Goal: Task Accomplishment & Management: Use online tool/utility

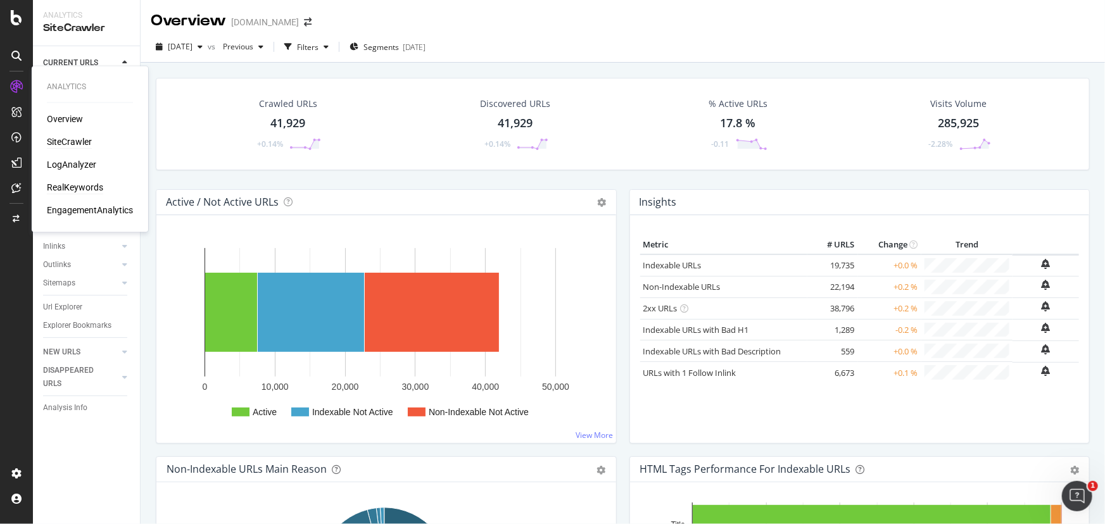
click at [79, 184] on div "RealKeywords" at bounding box center [75, 188] width 56 height 13
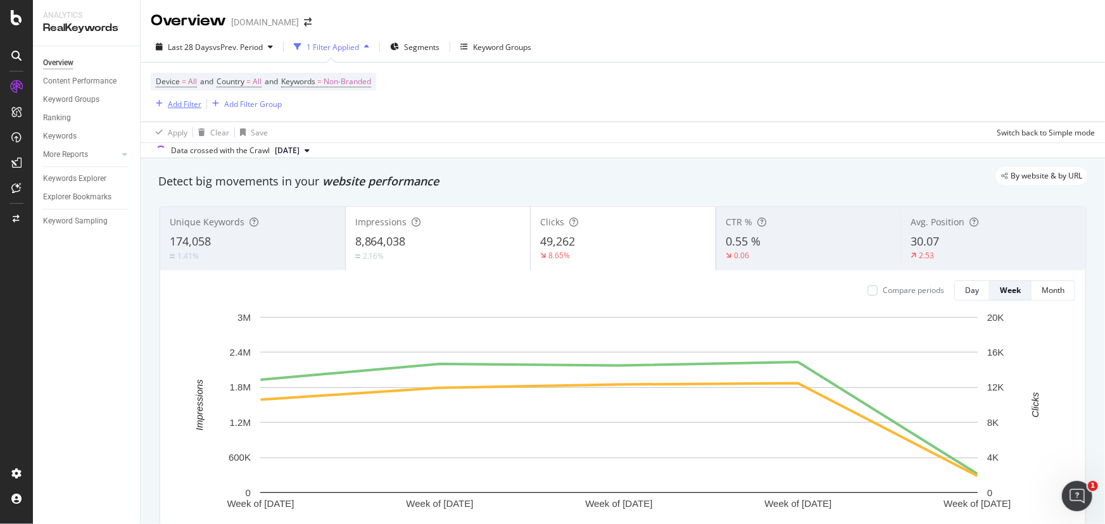
click at [171, 109] on div "Add Filter" at bounding box center [185, 104] width 34 height 11
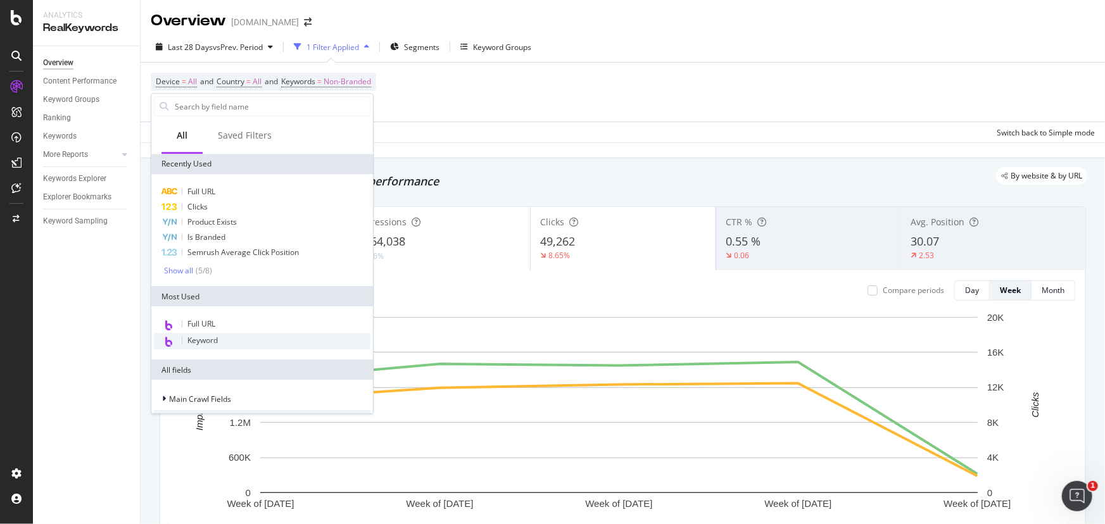
click at [222, 344] on div "Keyword" at bounding box center [262, 341] width 217 height 16
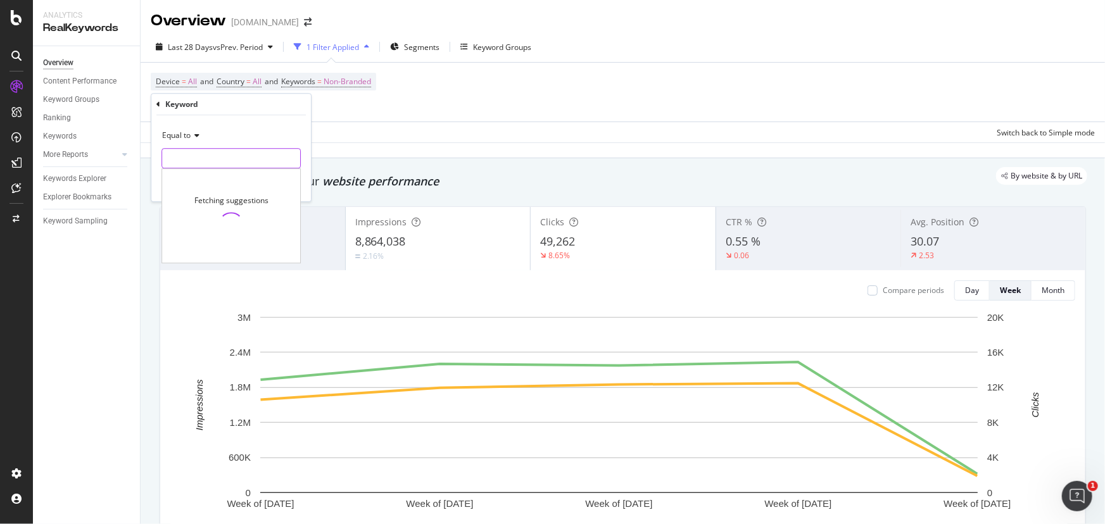
click at [227, 161] on input "text" at bounding box center [231, 158] width 138 height 20
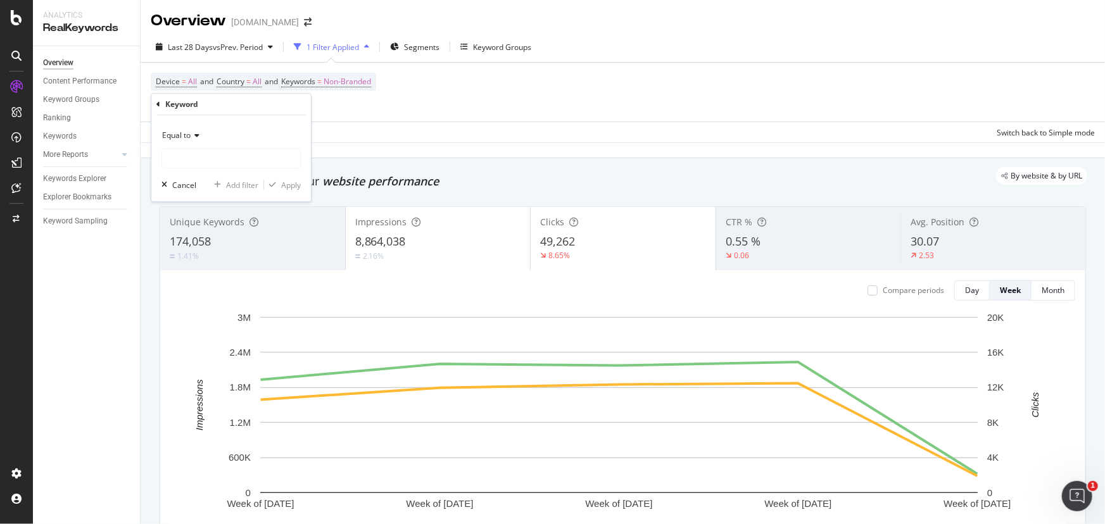
click at [191, 133] on icon at bounding box center [195, 136] width 9 height 8
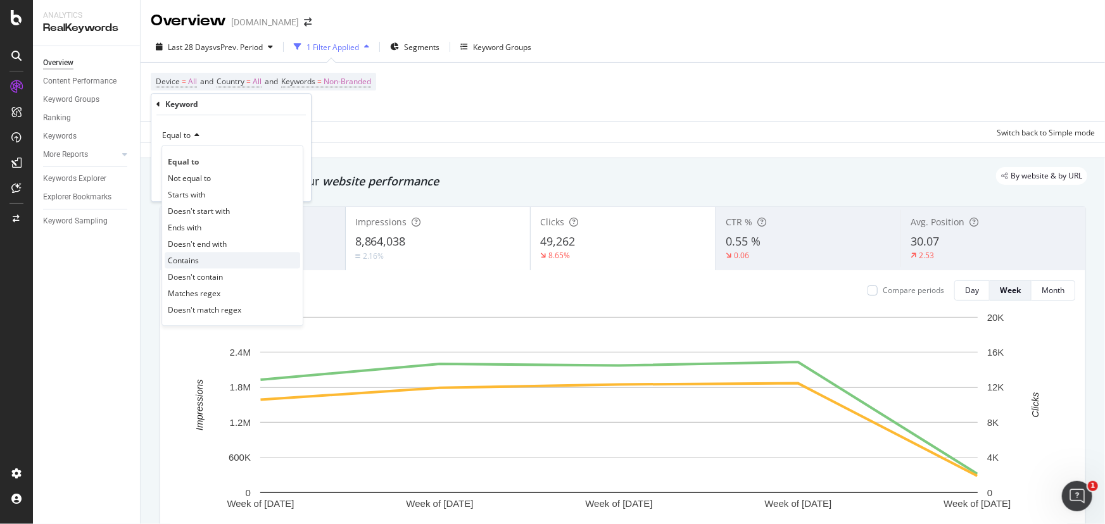
click at [203, 260] on div "Contains" at bounding box center [232, 260] width 135 height 16
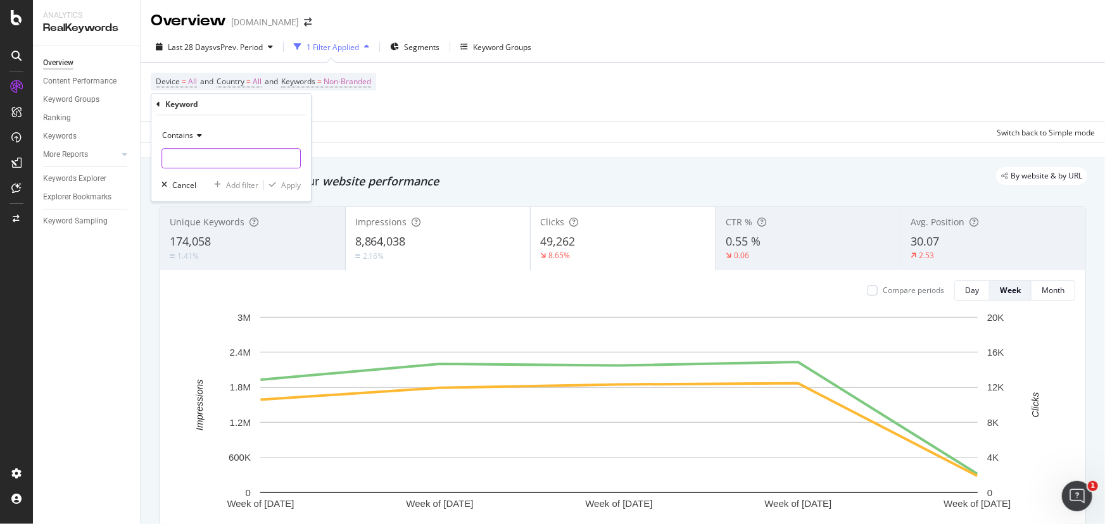
click at [222, 161] on input "text" at bounding box center [231, 158] width 138 height 20
type input "tennis"
click at [294, 185] on div "Apply" at bounding box center [291, 185] width 20 height 11
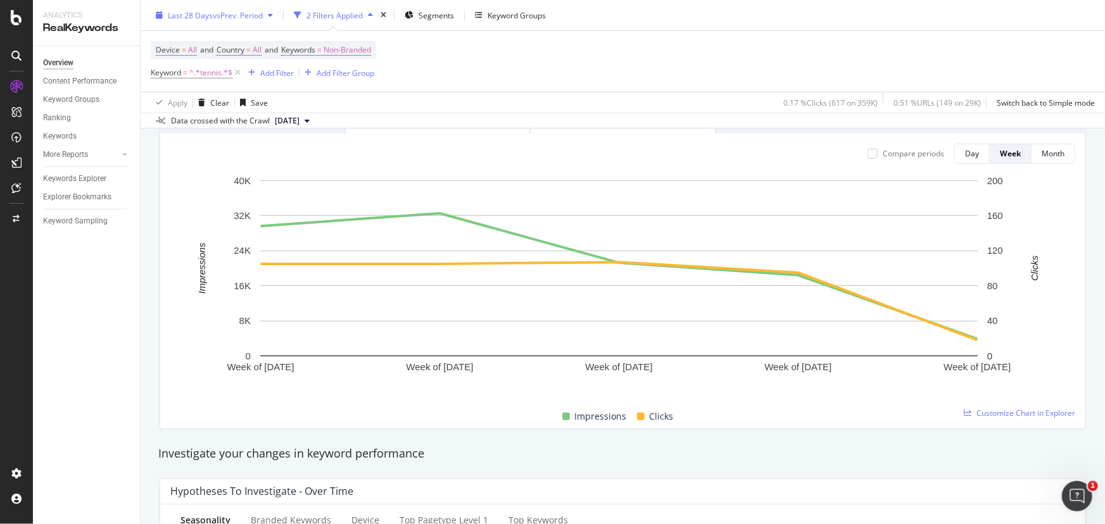
scroll to position [57, 0]
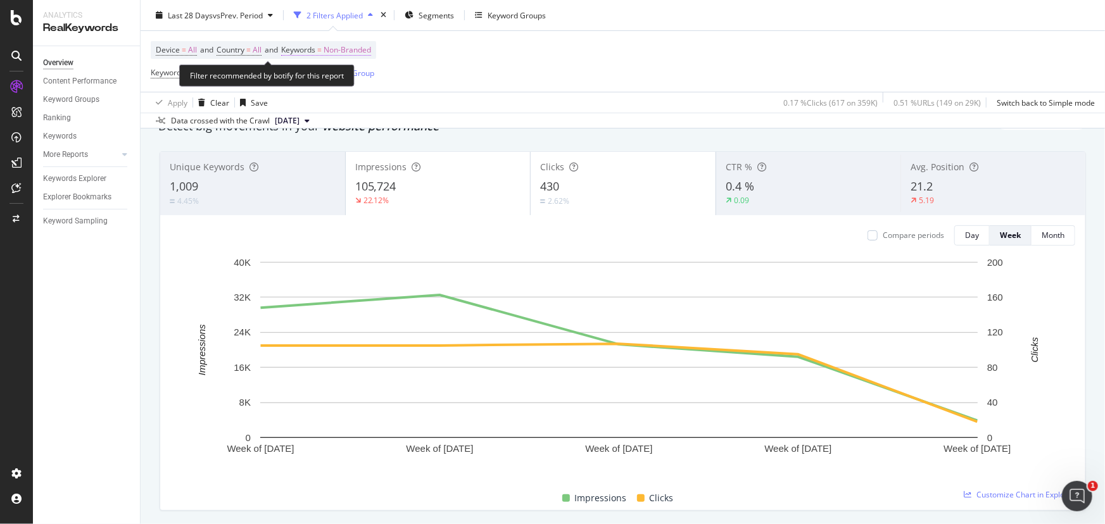
click at [344, 47] on span "Non-Branded" at bounding box center [346, 50] width 47 height 18
click at [342, 76] on span "Non-Branded" at bounding box center [325, 78] width 53 height 11
click at [572, 86] on div "Device = All and Country = All and Keywords = Non-Branded Keyword = ^.*tennis.*…" at bounding box center [623, 61] width 944 height 61
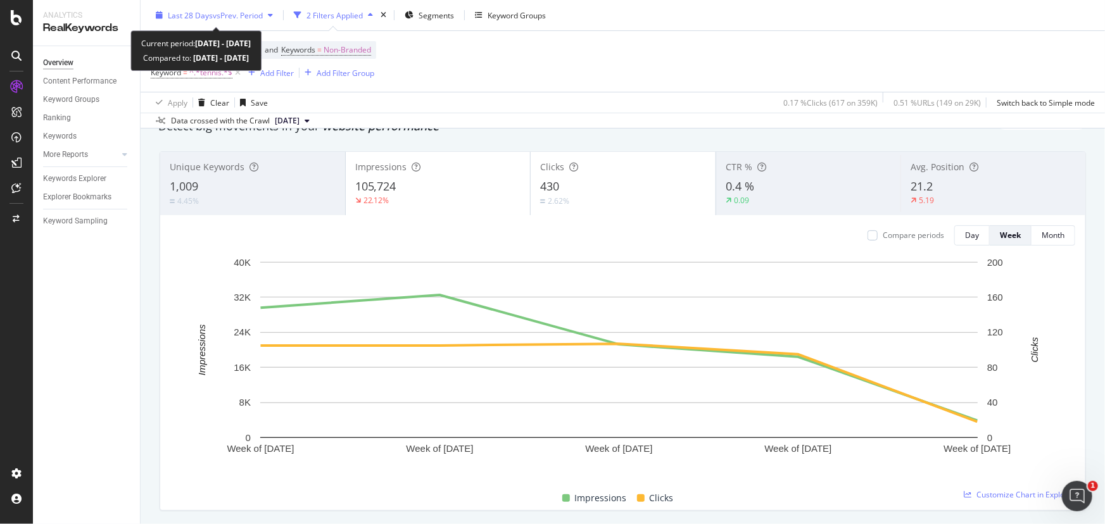
click at [241, 15] on span "vs Prev. Period" at bounding box center [238, 14] width 50 height 11
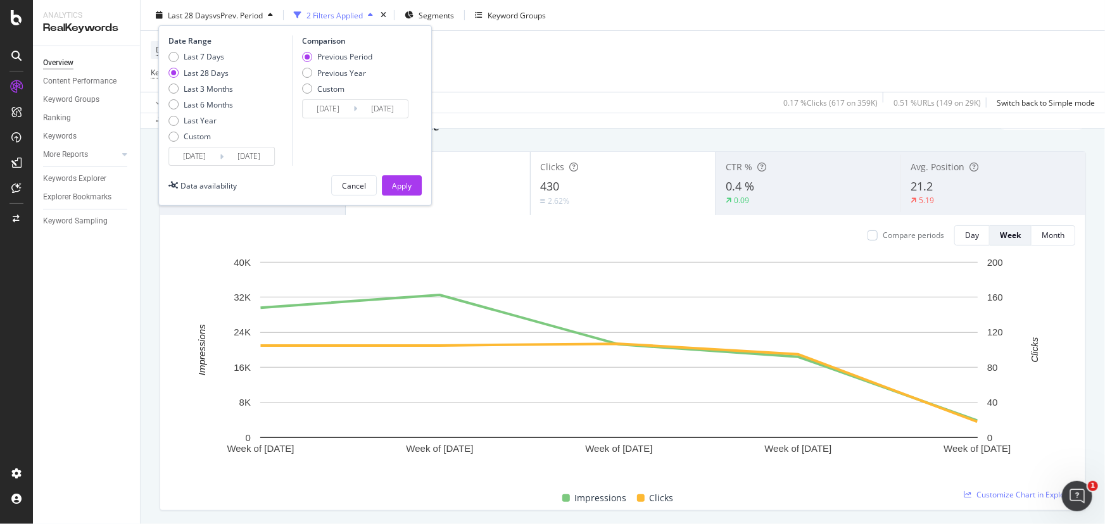
click at [161, 56] on div "Date Range Last 7 Days Last 28 Days Last 3 Months Last 6 Months Last Year Custo…" at bounding box center [294, 115] width 273 height 180
click at [177, 54] on div "Last 7 Days" at bounding box center [173, 57] width 10 height 10
type input "[DATE]"
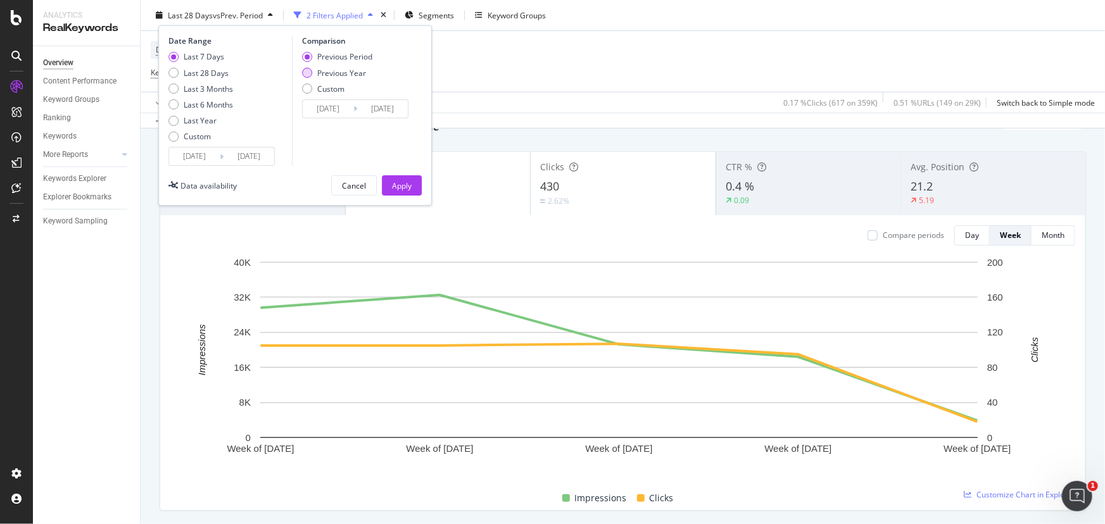
drag, startPoint x: 306, startPoint y: 72, endPoint x: 316, endPoint y: 72, distance: 10.1
click at [306, 72] on div "Previous Year" at bounding box center [307, 73] width 10 height 10
type input "2024/08/06"
type input "2024/08/12"
click at [404, 184] on div "Apply" at bounding box center [402, 185] width 20 height 11
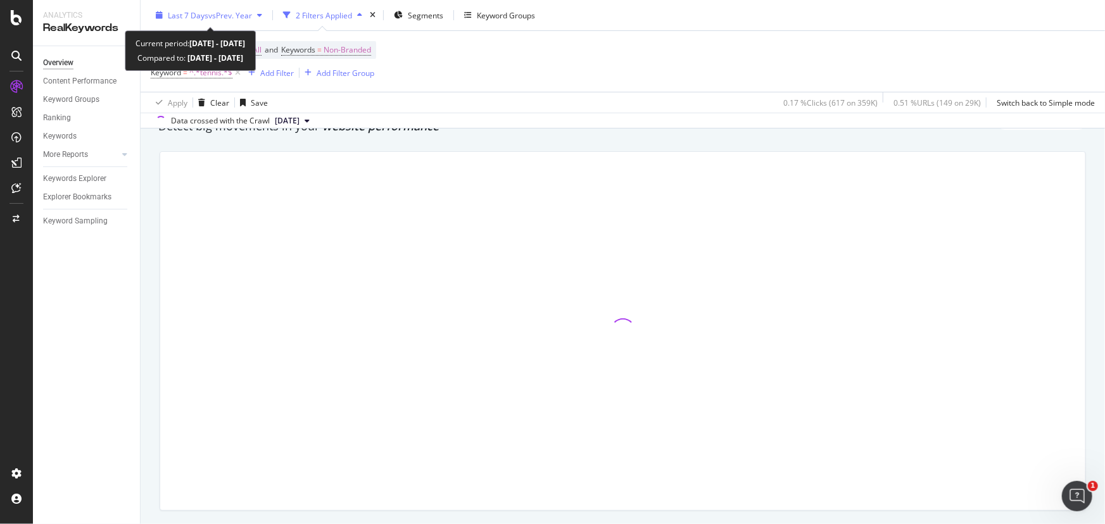
click at [252, 11] on span "vs Prev. Year" at bounding box center [230, 14] width 44 height 11
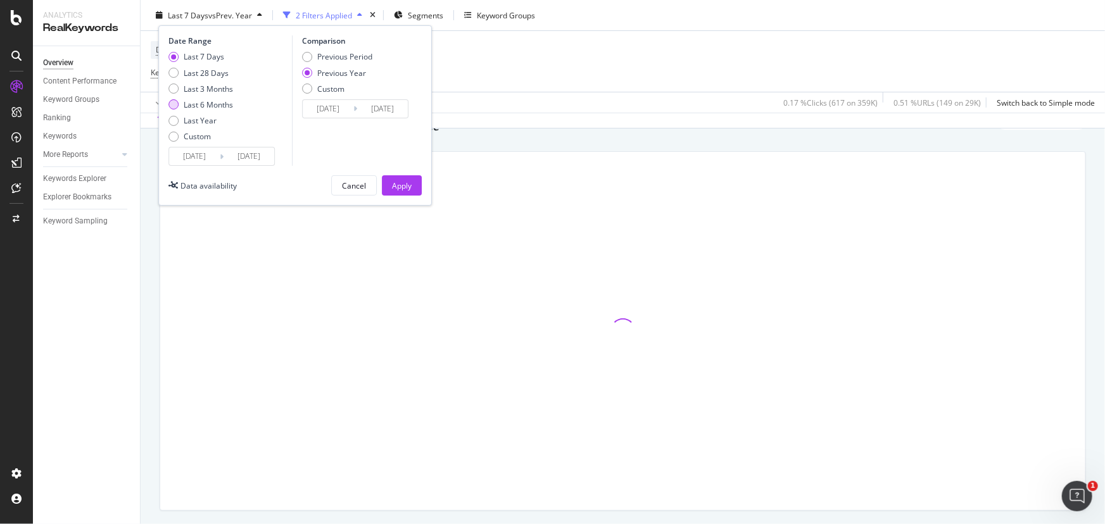
click at [174, 99] on div "Last 6 Months" at bounding box center [173, 104] width 10 height 10
type input "2025/02/12"
type input "2024/02/14"
click at [401, 184] on div "Apply" at bounding box center [402, 185] width 20 height 11
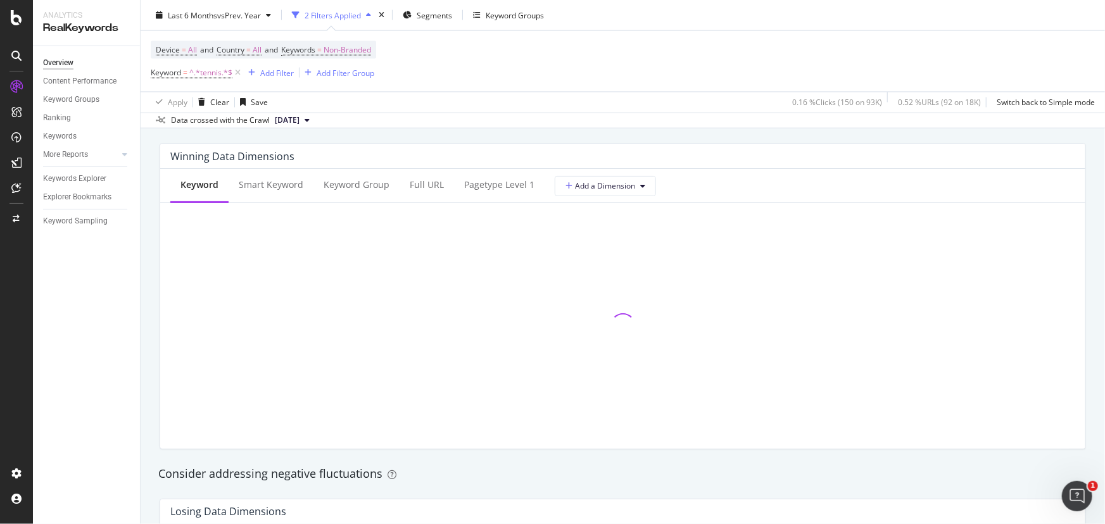
scroll to position [1151, 0]
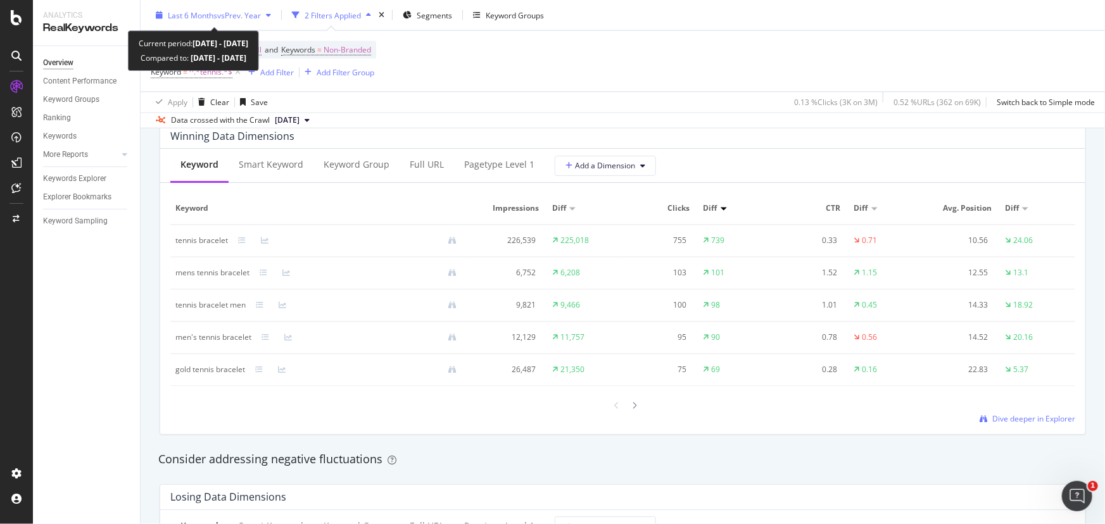
click at [234, 13] on span "vs Prev. Year" at bounding box center [239, 14] width 44 height 11
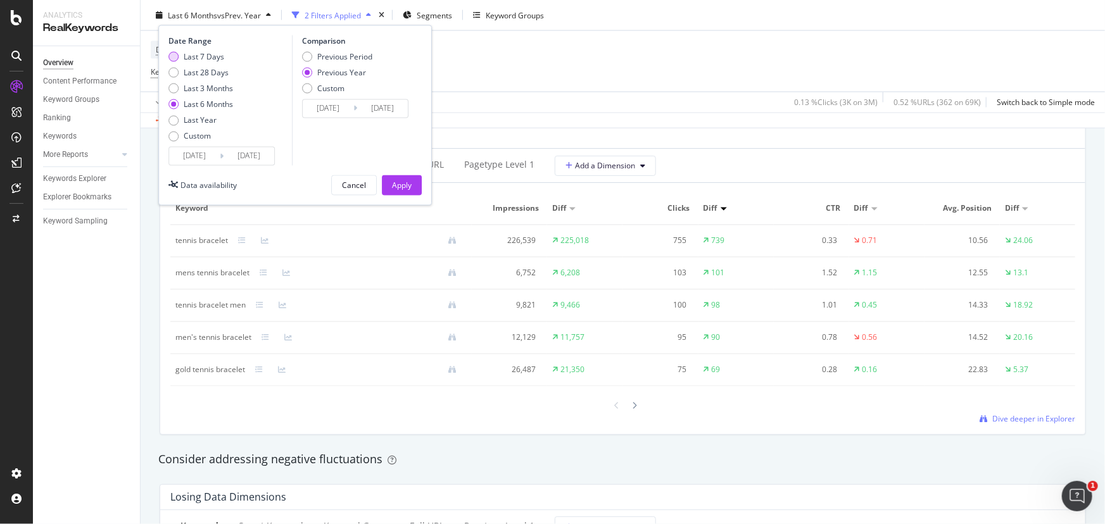
click at [170, 60] on div "Last 7 Days" at bounding box center [173, 57] width 10 height 10
type input "[DATE]"
type input "2024/08/06"
click at [387, 182] on button "Apply" at bounding box center [402, 185] width 40 height 20
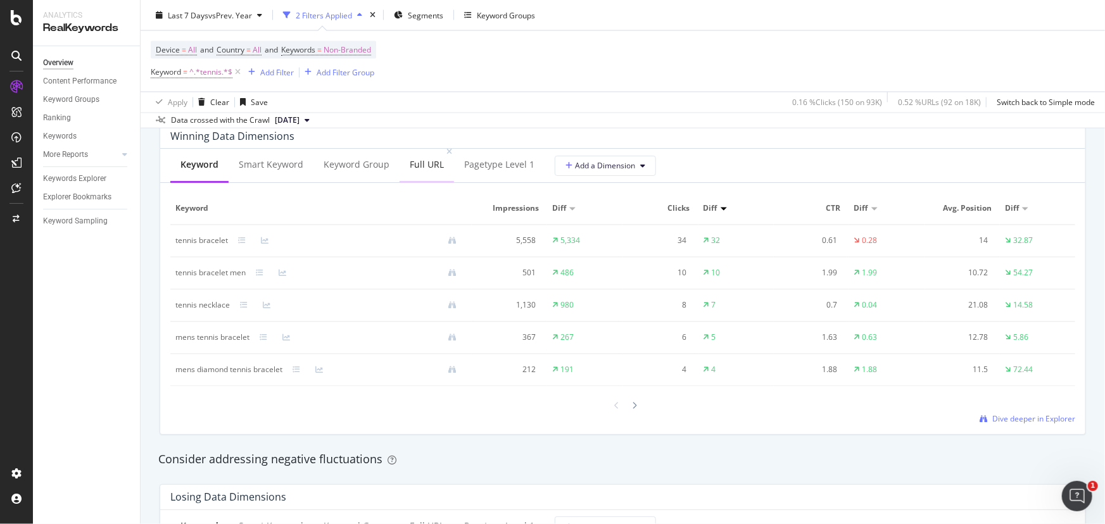
click at [436, 166] on div "Full URL" at bounding box center [427, 164] width 34 height 13
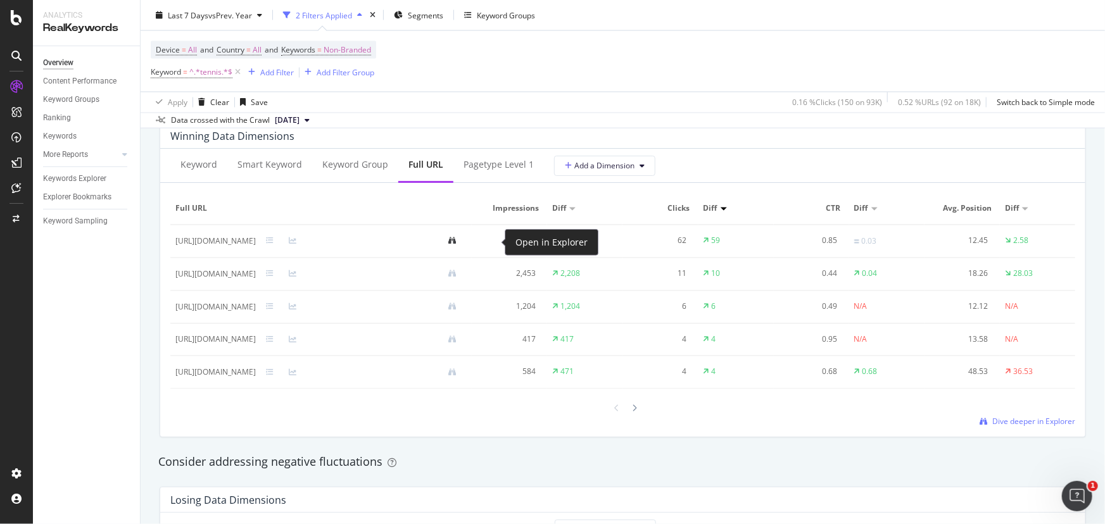
click at [456, 238] on icon at bounding box center [452, 241] width 8 height 8
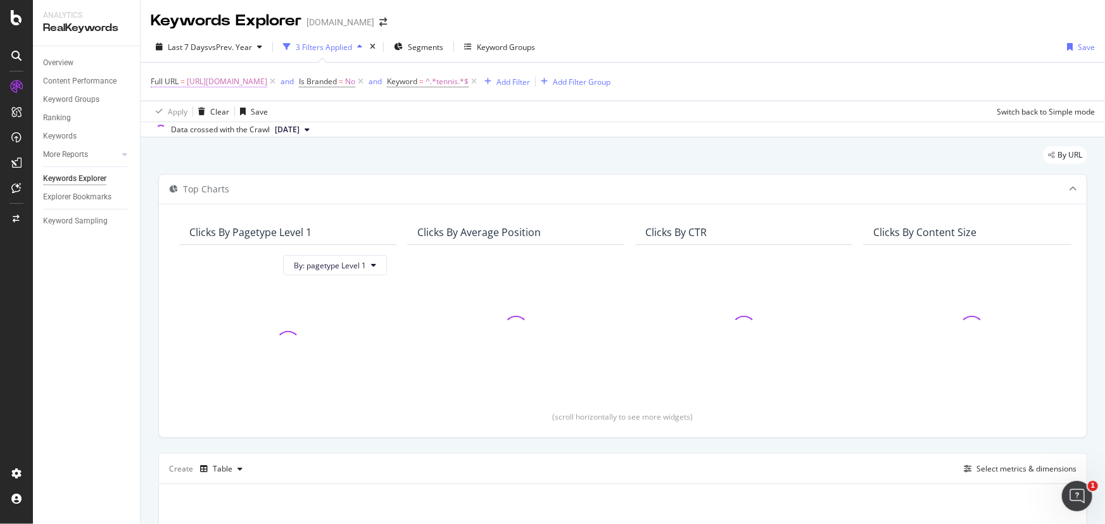
click at [267, 83] on span "[URL][DOMAIN_NAME]" at bounding box center [227, 82] width 80 height 18
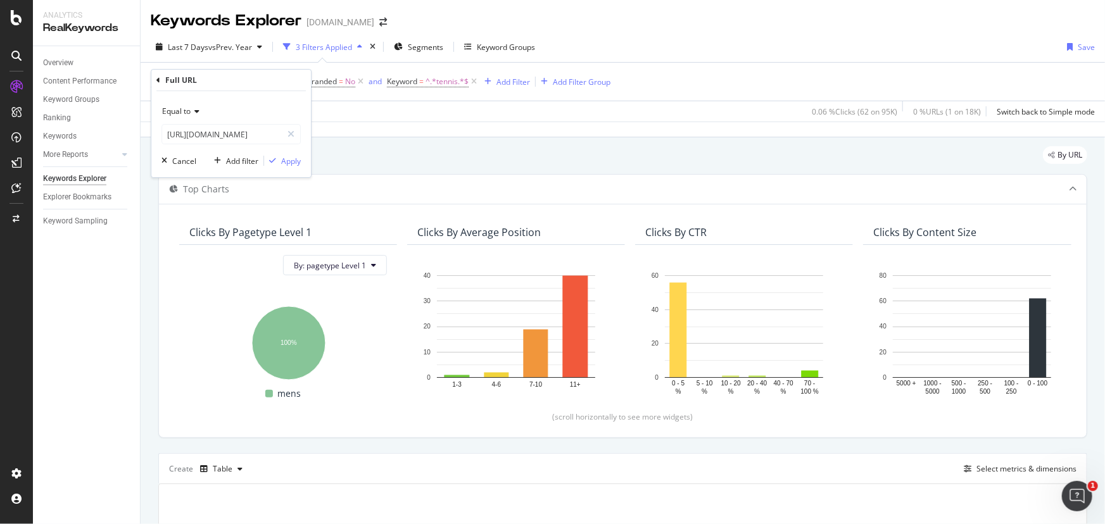
click at [425, 120] on div "Apply Clear Save 0.06 % Clicks ( 62 on 95K ) 0 % URLs ( 1 on 18K ) Switch back …" at bounding box center [623, 111] width 964 height 21
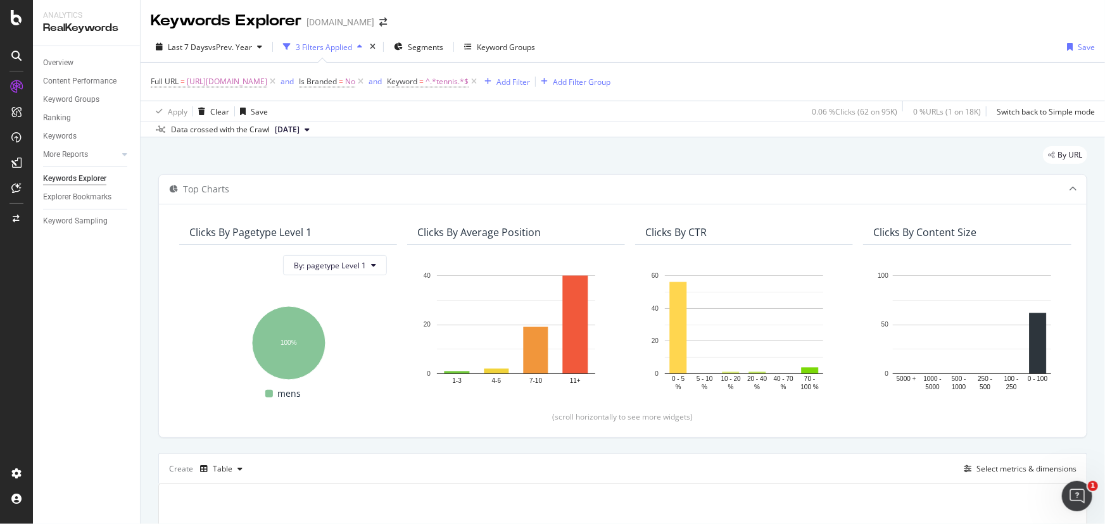
drag, startPoint x: 426, startPoint y: 82, endPoint x: 655, endPoint y: 161, distance: 241.6
click at [655, 161] on div "By URL" at bounding box center [622, 160] width 929 height 28
click at [267, 85] on span "[URL][DOMAIN_NAME]" at bounding box center [227, 82] width 80 height 18
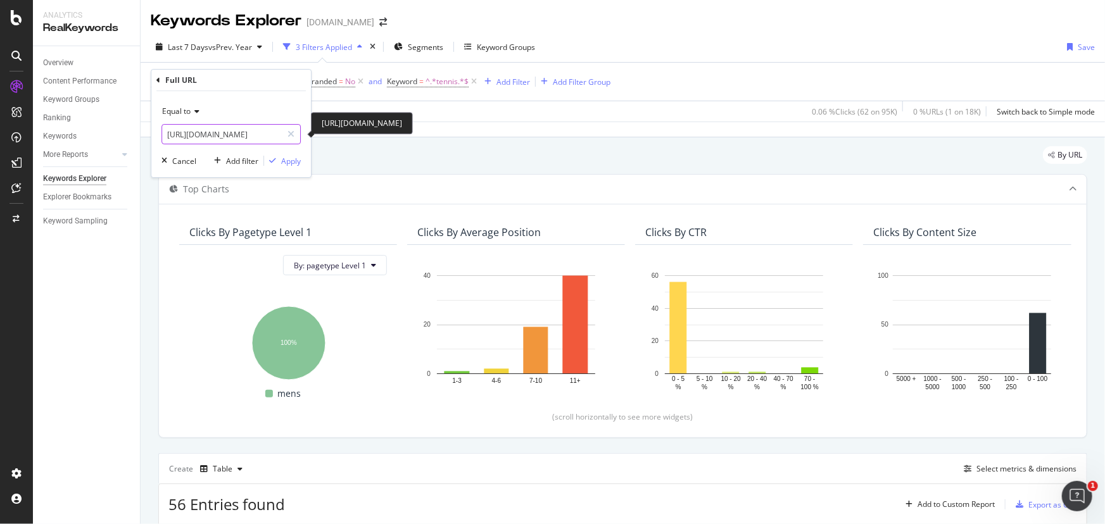
click at [259, 132] on input "[URL][DOMAIN_NAME]" at bounding box center [222, 134] width 120 height 20
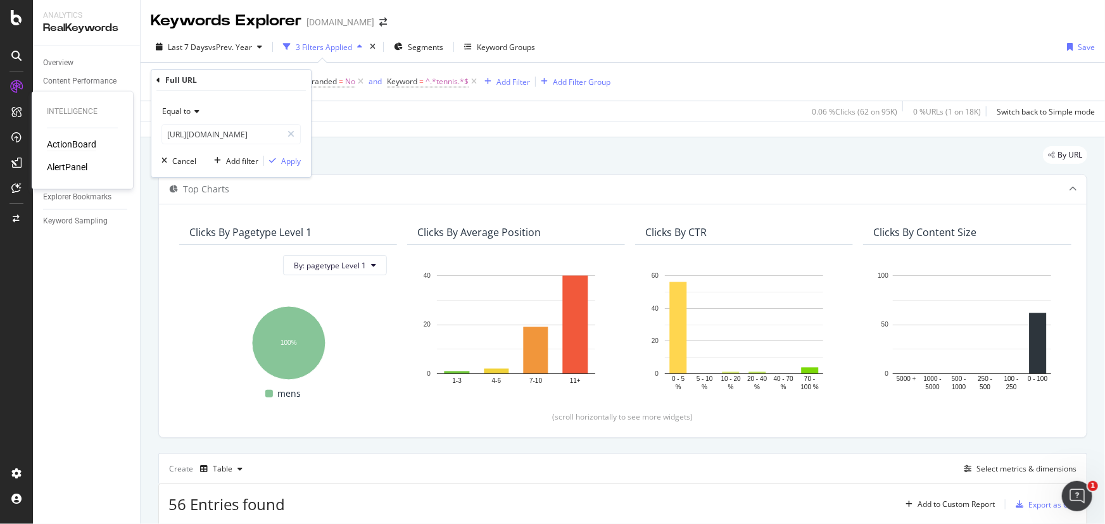
click at [74, 144] on div "ActionBoard" at bounding box center [71, 145] width 49 height 13
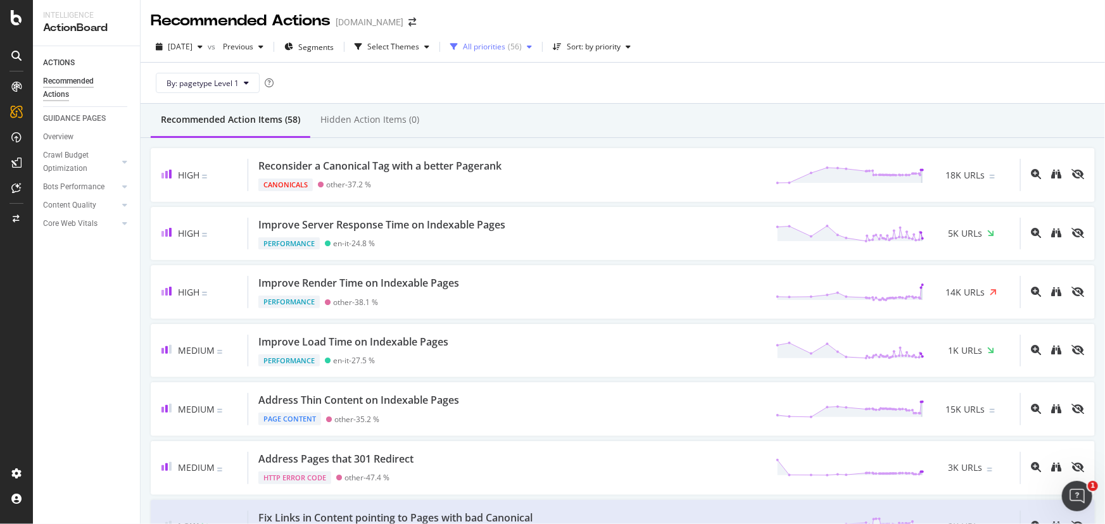
click at [501, 46] on div "All priorities" at bounding box center [484, 47] width 42 height 8
click at [486, 97] on div at bounding box center [486, 94] width 10 height 10
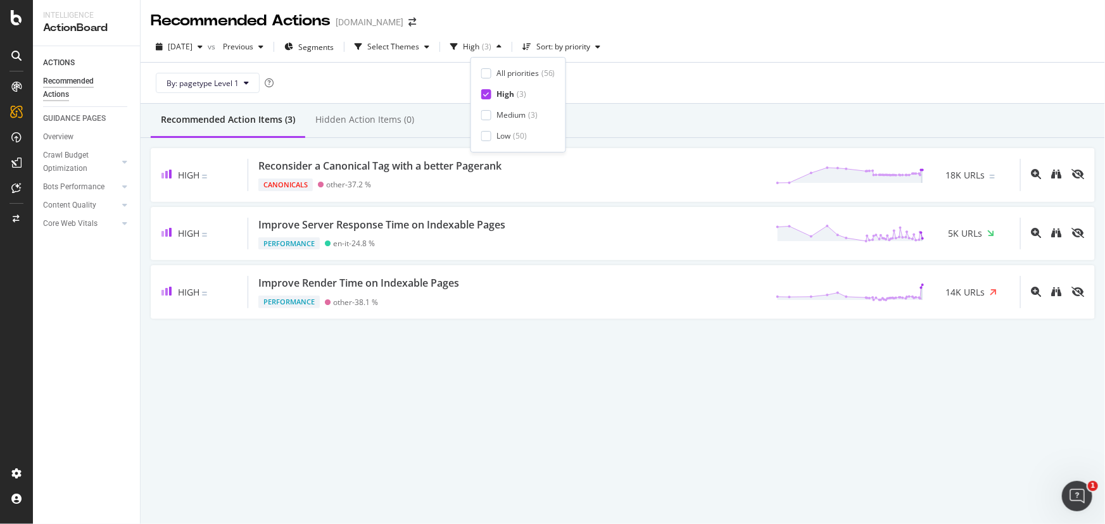
click at [341, 411] on div "Recommended Actions davidyurman.com 2025 Aug. 11th vs Previous Segments Select …" at bounding box center [623, 262] width 964 height 524
click at [479, 51] on div "High" at bounding box center [471, 47] width 16 height 8
click at [767, 47] on div "2025 Aug. 11th vs Previous Segments Select Themes High ( 3 ) Sort: by priority" at bounding box center [623, 49] width 964 height 25
click at [293, 44] on icon "button" at bounding box center [288, 47] width 9 height 8
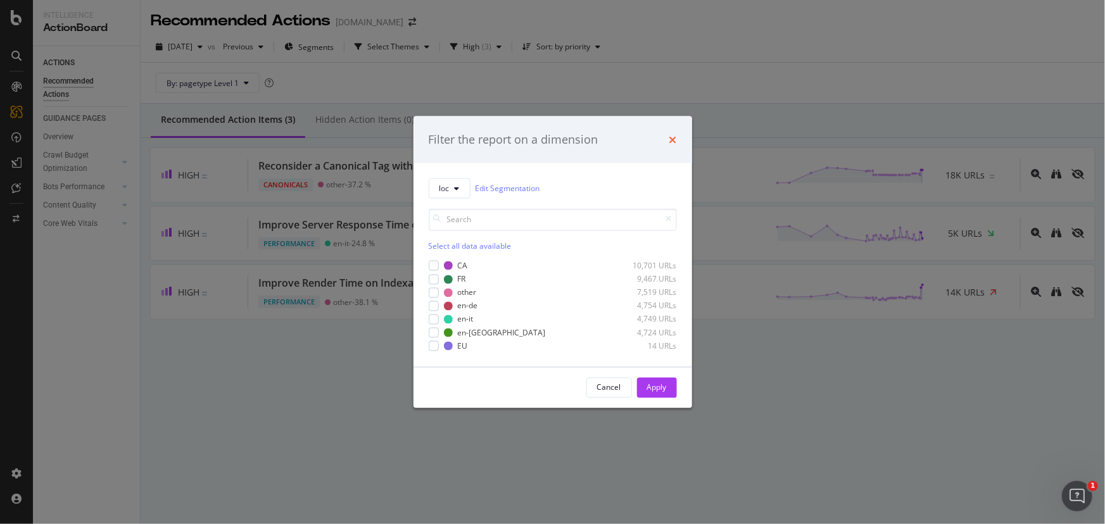
click at [672, 140] on icon "times" at bounding box center [673, 139] width 8 height 10
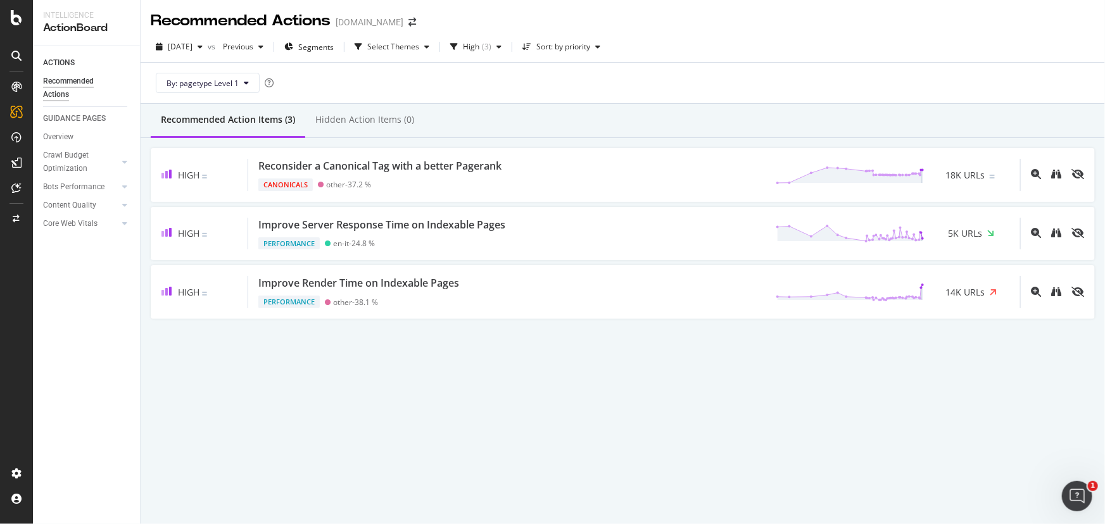
click at [579, 57] on div "2025 Aug. 11th vs Previous Segments Select Themes High ( 3 ) Sort: by priority" at bounding box center [623, 49] width 964 height 25
click at [579, 54] on div "Sort: by priority" at bounding box center [561, 46] width 88 height 19
click at [446, 87] on div "By: pagetype Level 1" at bounding box center [623, 83] width 944 height 41
click at [419, 49] on div "Select Themes" at bounding box center [393, 47] width 52 height 8
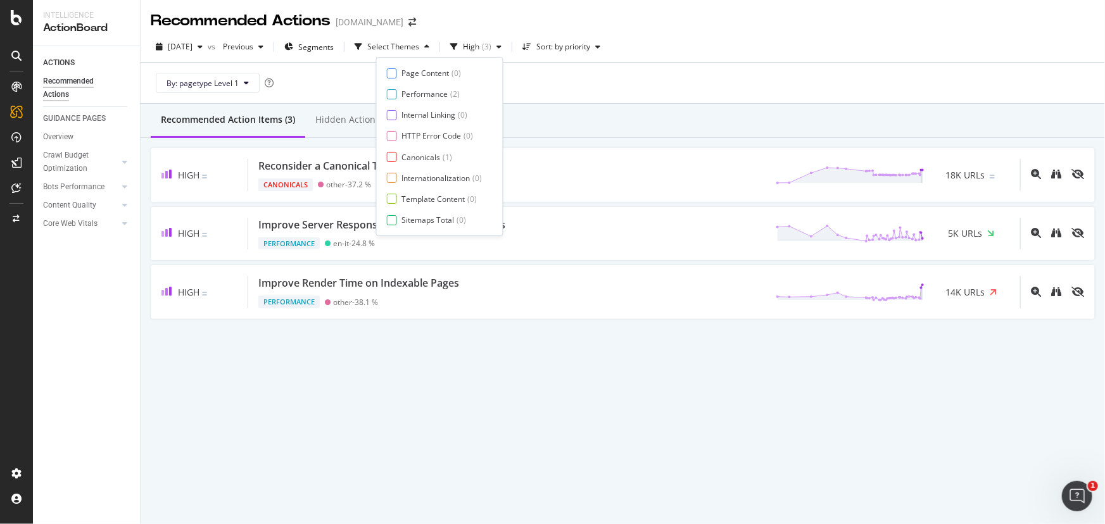
click at [701, 96] on div "By: pagetype Level 1" at bounding box center [623, 83] width 944 height 41
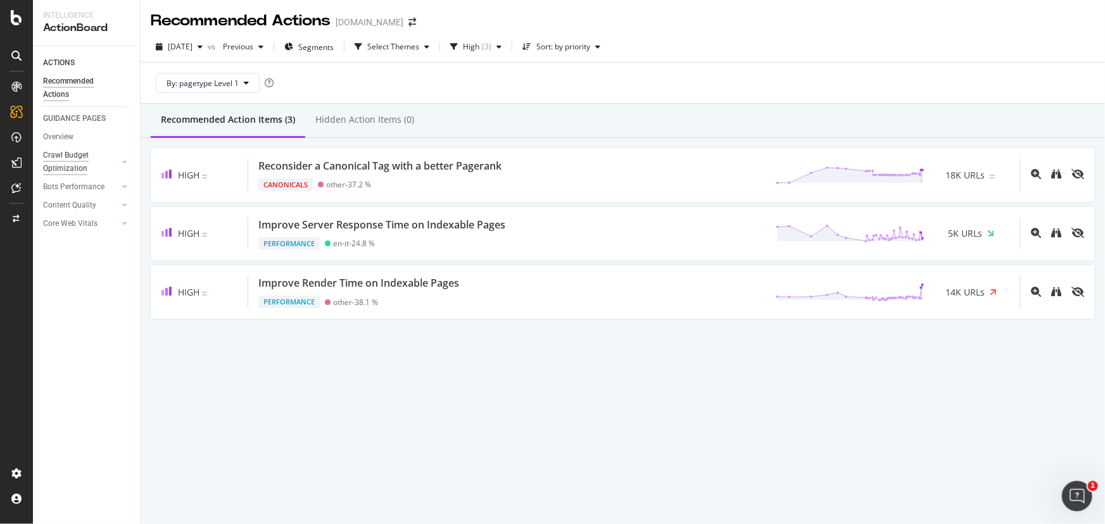
click at [75, 156] on div "Crawl Budget Optimization" at bounding box center [76, 162] width 66 height 27
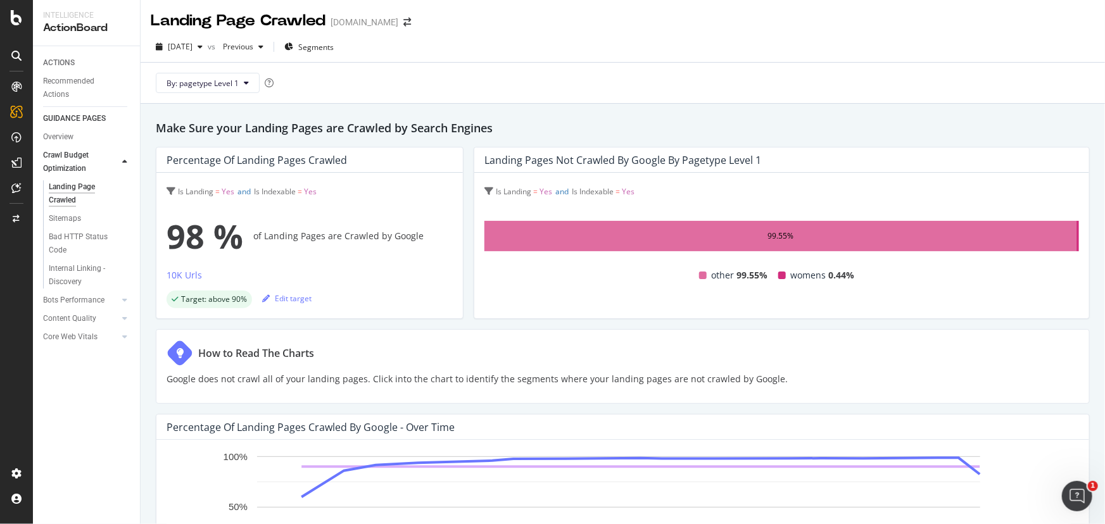
drag, startPoint x: 682, startPoint y: 58, endPoint x: 595, endPoint y: 92, distance: 93.8
click at [595, 92] on div "By: pagetype Level 1" at bounding box center [623, 83] width 944 height 41
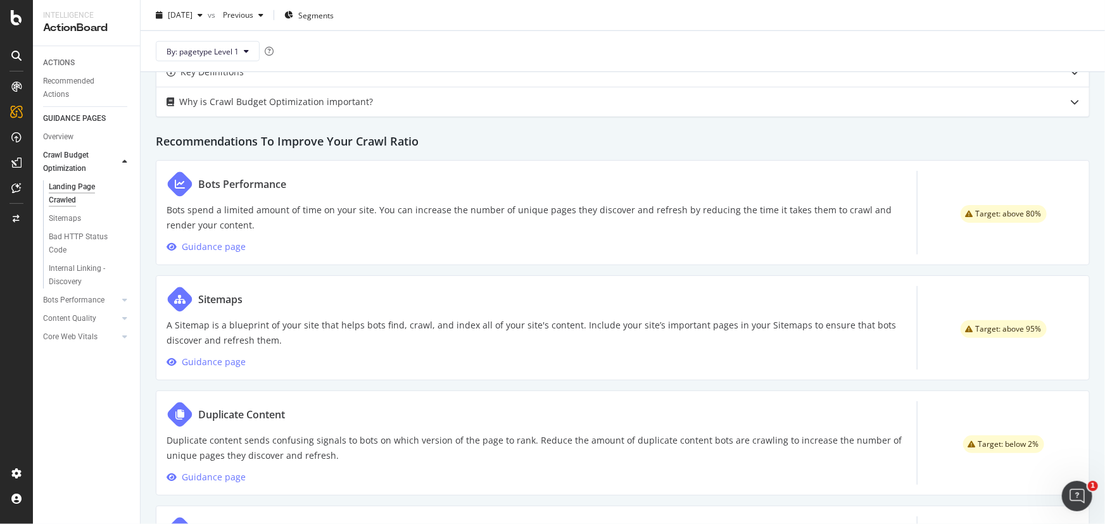
scroll to position [575, 0]
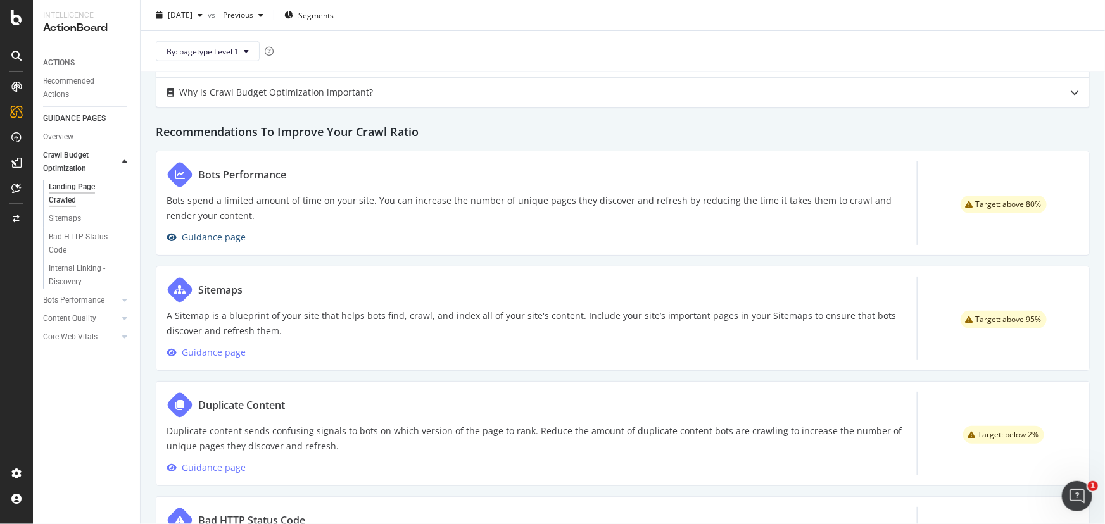
click at [210, 231] on div "Guidance page" at bounding box center [214, 237] width 64 height 15
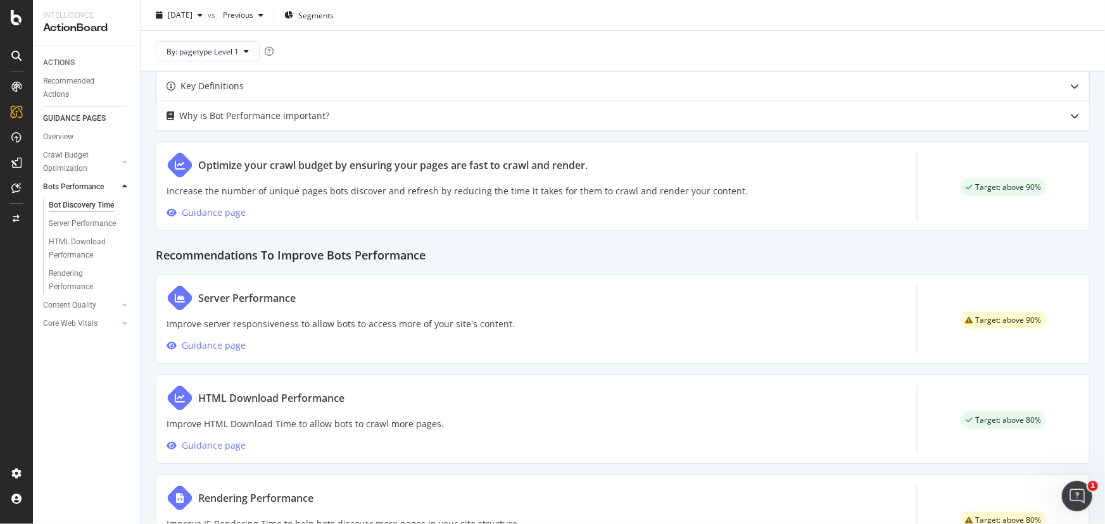
scroll to position [629, 0]
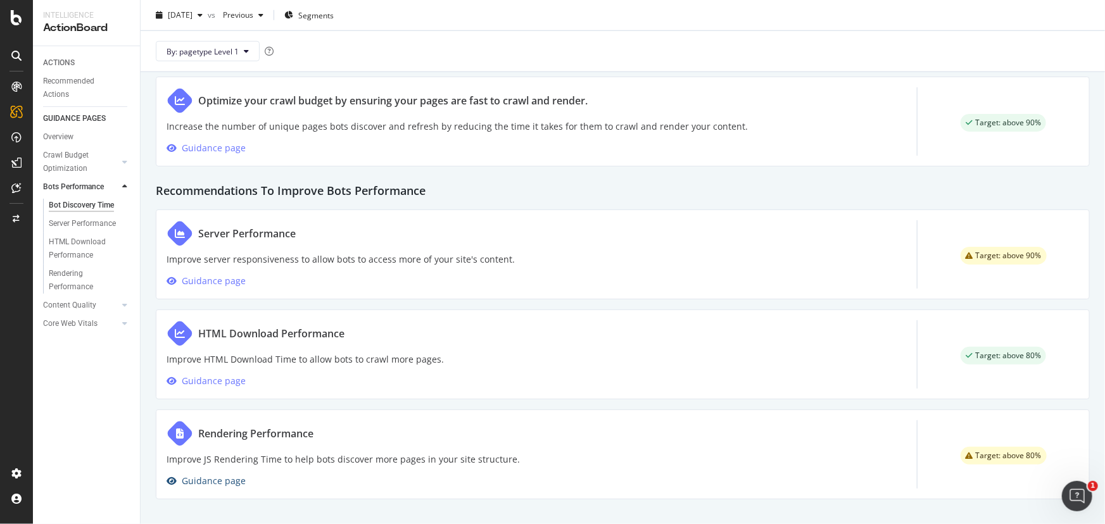
click at [222, 480] on div "Guidance page" at bounding box center [214, 481] width 64 height 15
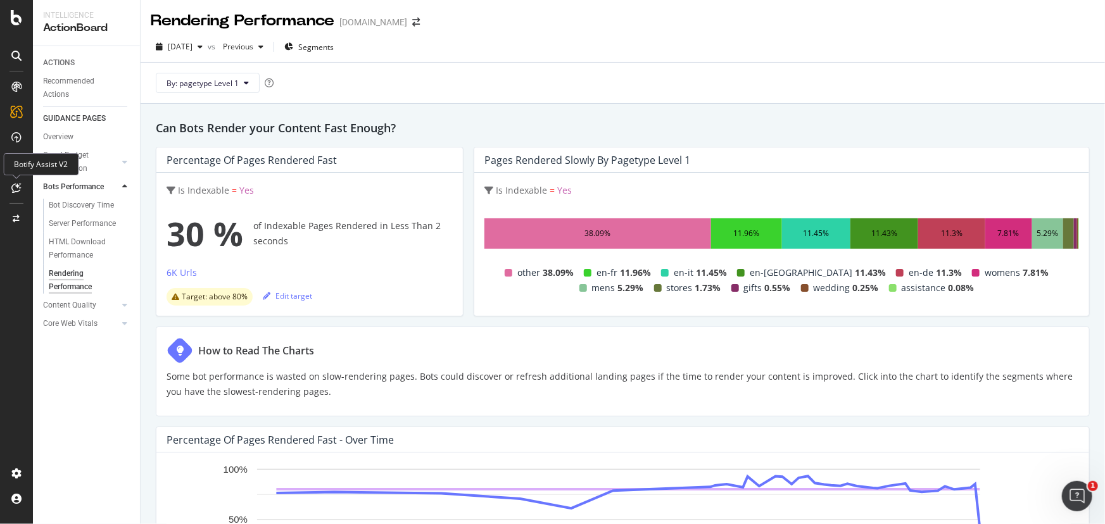
click at [17, 187] on icon at bounding box center [16, 188] width 9 height 10
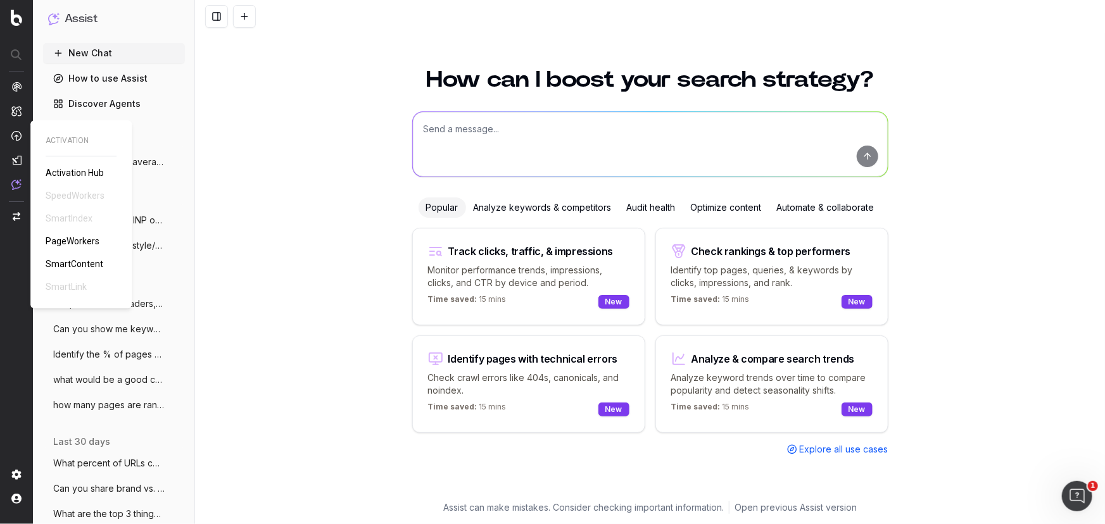
click at [60, 237] on span "PageWorkers" at bounding box center [73, 241] width 54 height 10
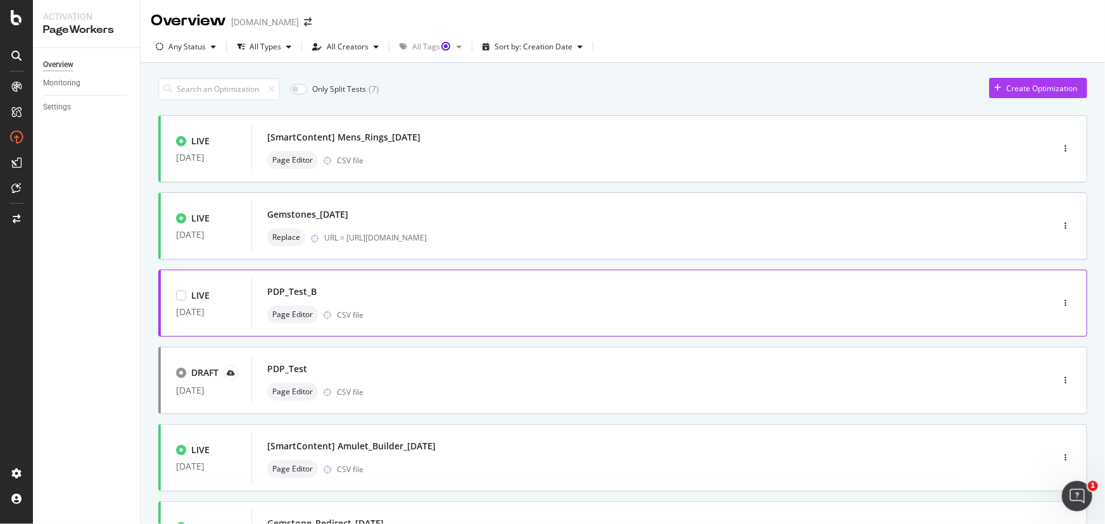
click at [474, 309] on div "Page Editor CSV file" at bounding box center [632, 315] width 731 height 18
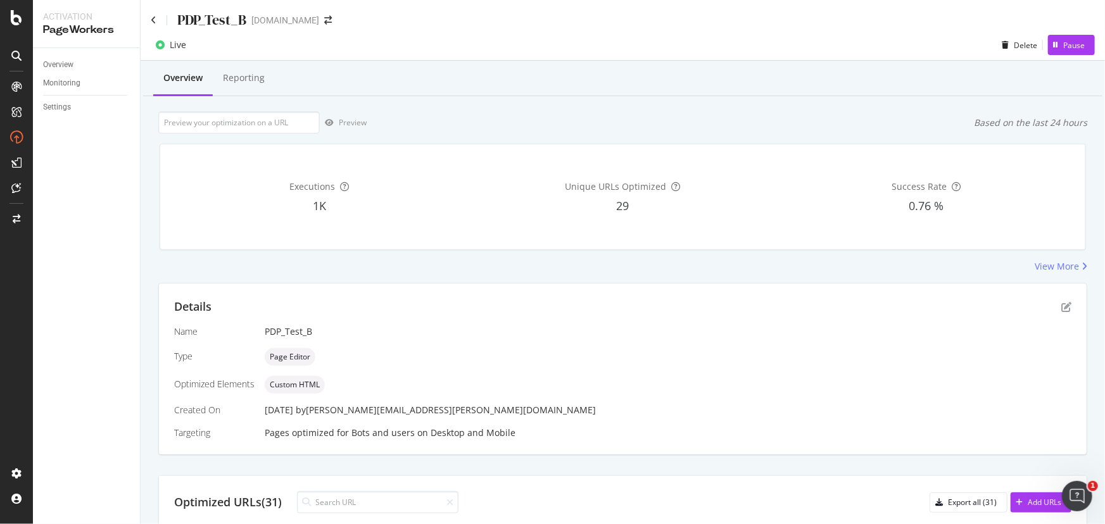
scroll to position [230, 0]
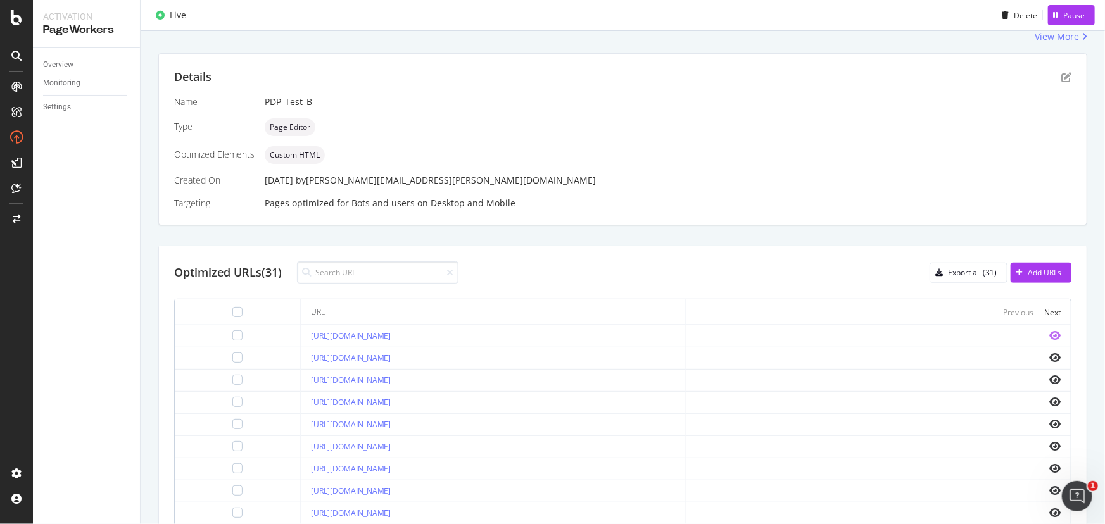
click at [1049, 332] on icon "eye" at bounding box center [1054, 335] width 11 height 10
click at [1065, 20] on div "Pause" at bounding box center [1066, 15] width 37 height 19
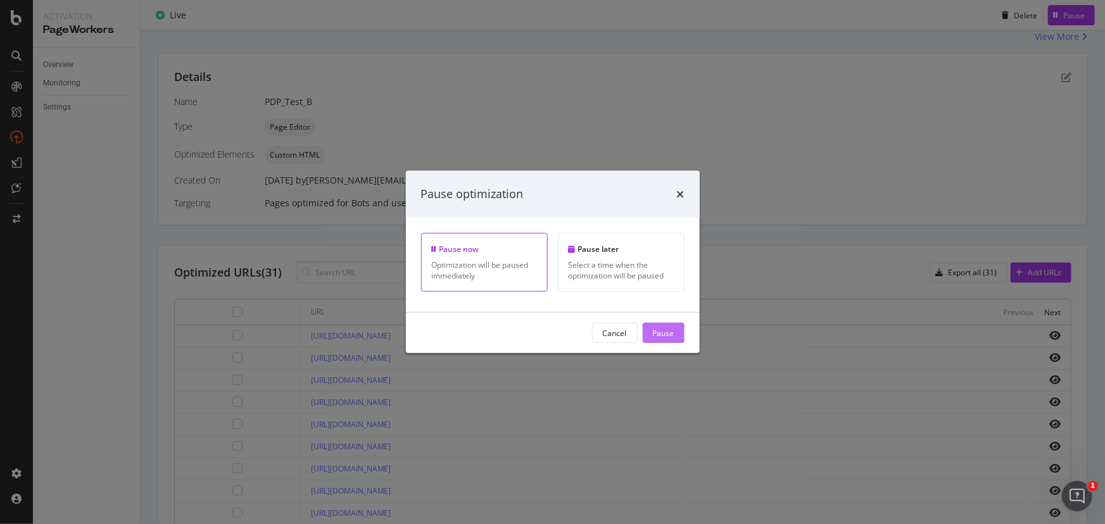
click at [658, 336] on div "Pause" at bounding box center [664, 332] width 22 height 11
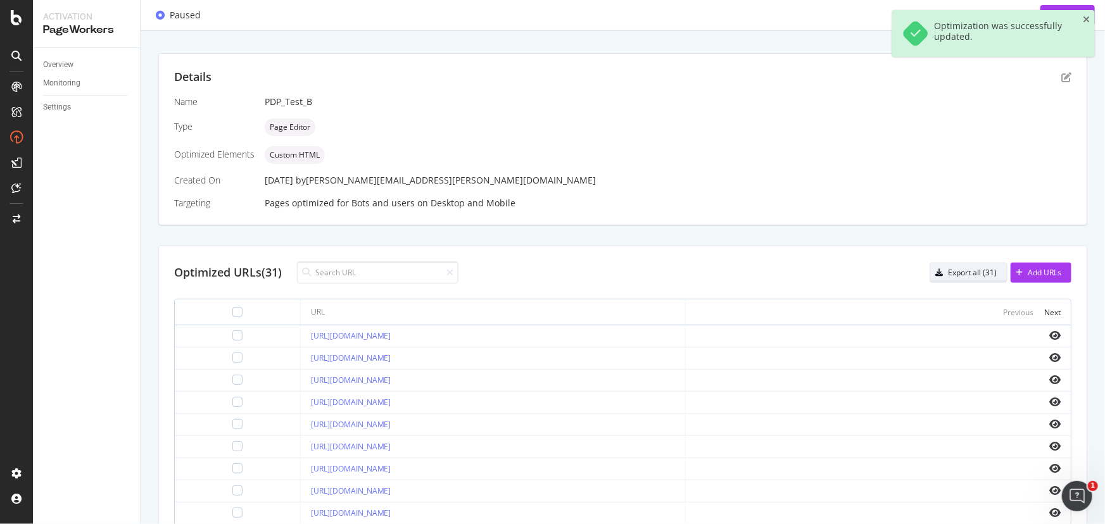
click at [953, 273] on div "Export all (31)" at bounding box center [972, 272] width 49 height 11
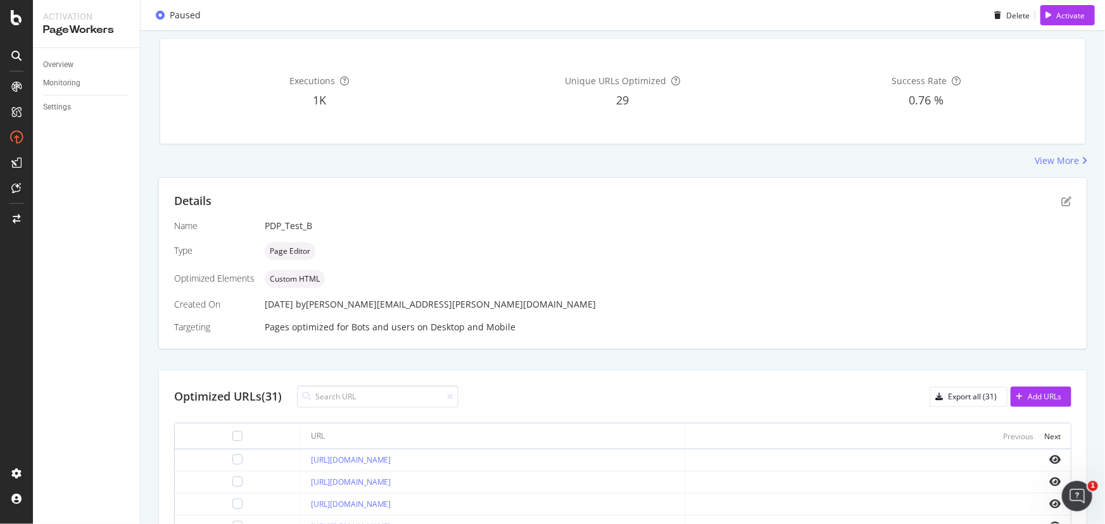
scroll to position [115, 0]
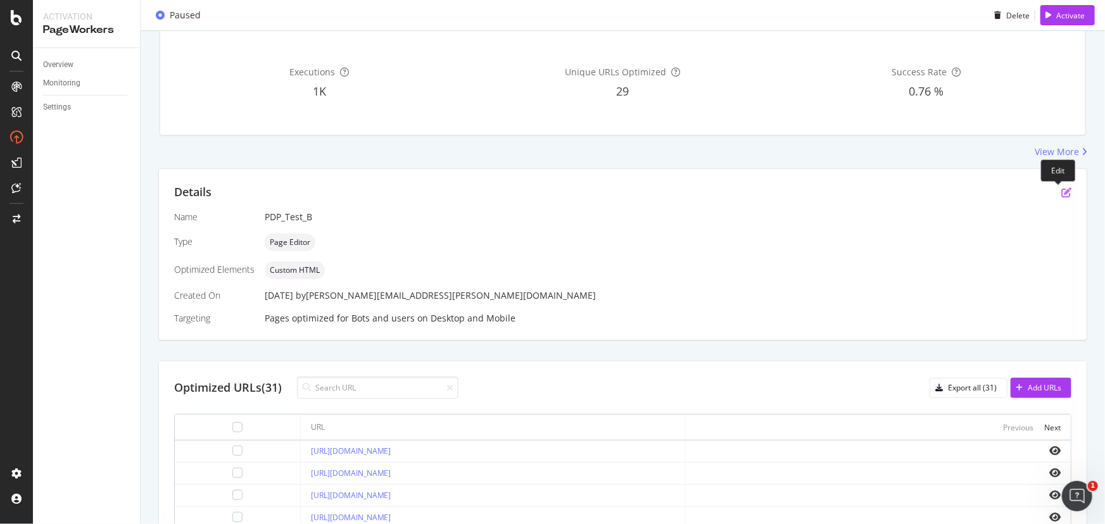
click at [1061, 191] on icon "pen-to-square" at bounding box center [1066, 192] width 10 height 10
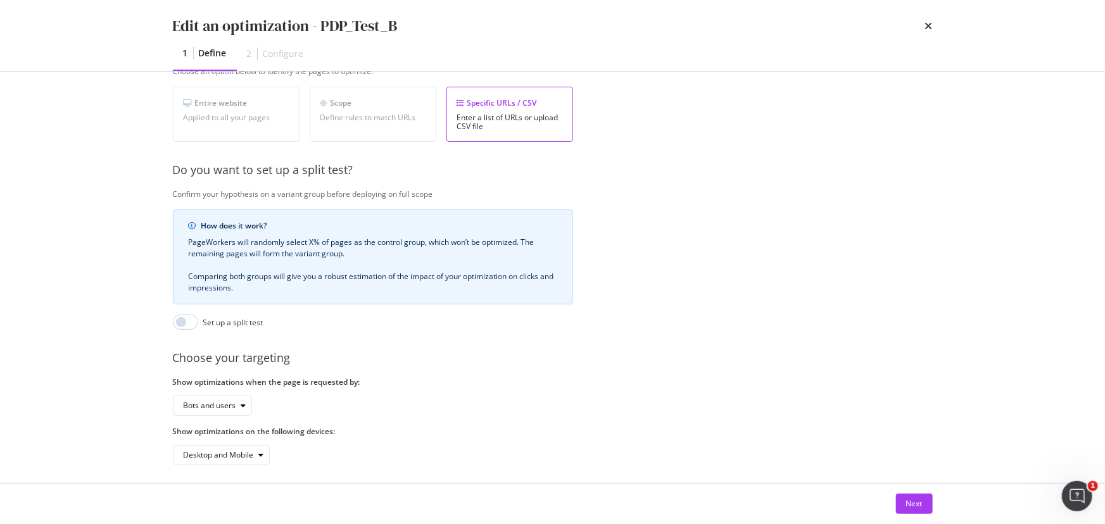
scroll to position [245, 0]
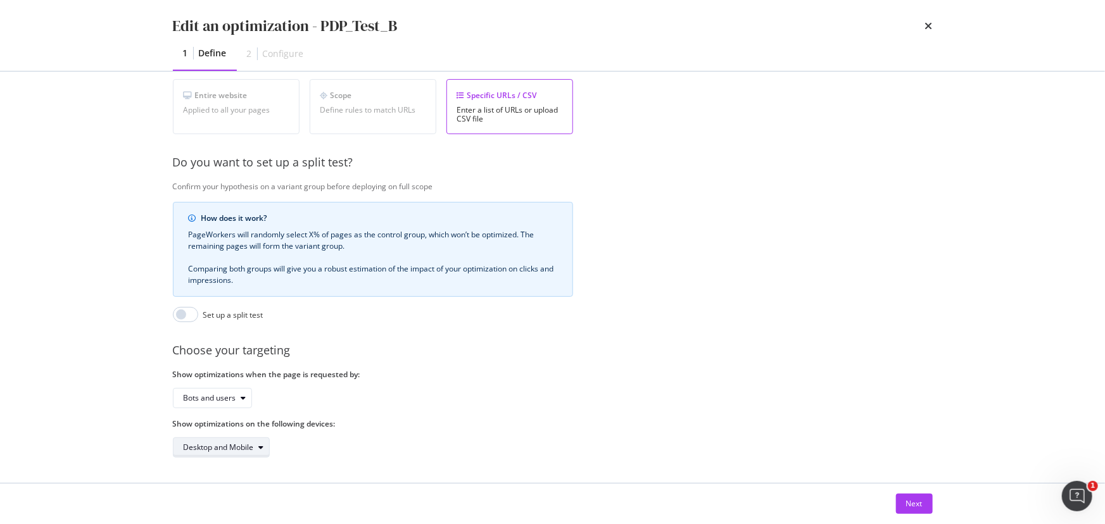
click at [247, 444] on div "Desktop and Mobile" at bounding box center [219, 448] width 70 height 8
click at [247, 503] on div "Mobile" at bounding box center [227, 502] width 96 height 16
click at [915, 502] on div "Next" at bounding box center [914, 503] width 16 height 11
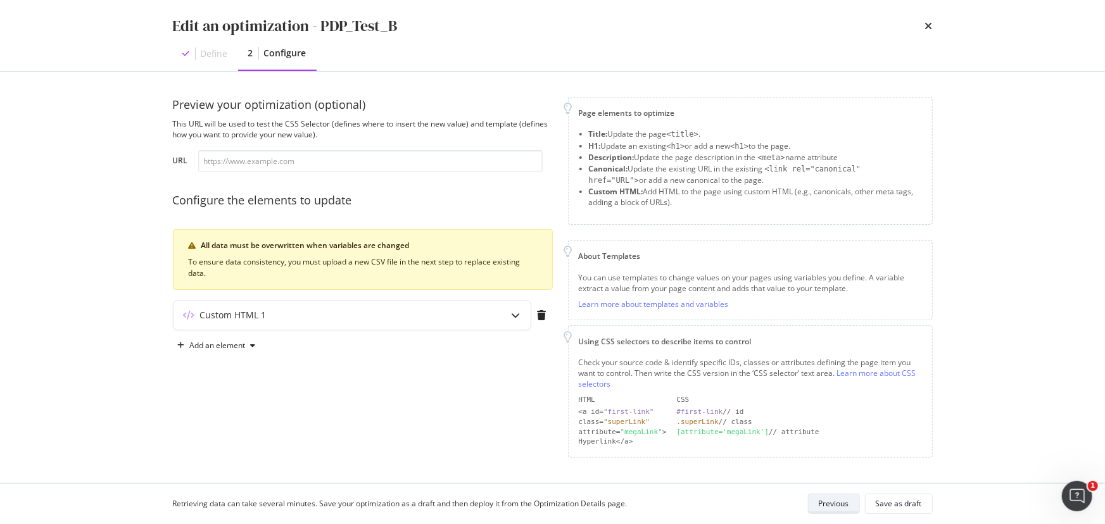
scroll to position [0, 0]
click at [253, 314] on div "Custom HTML 1" at bounding box center [233, 315] width 66 height 13
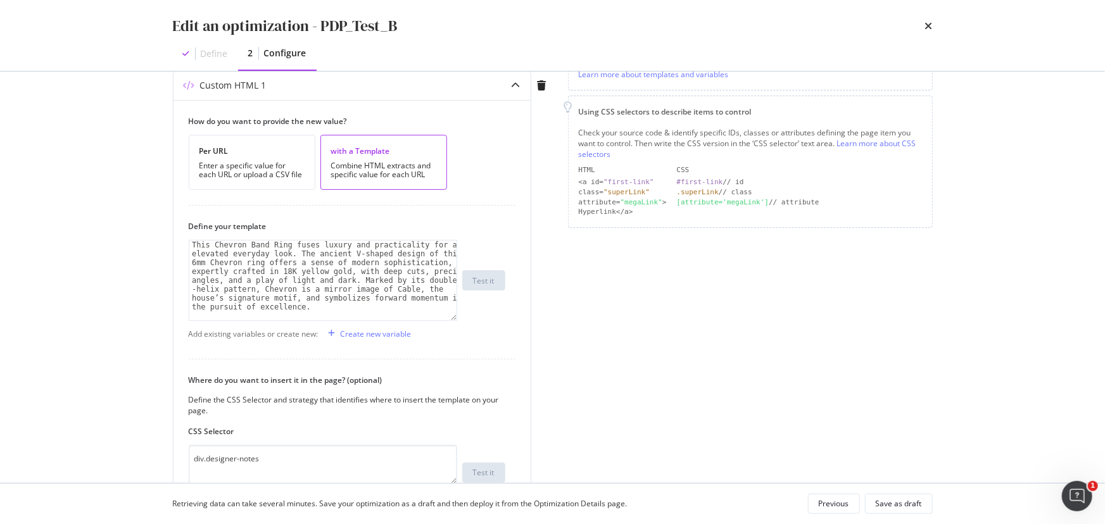
scroll to position [361, 0]
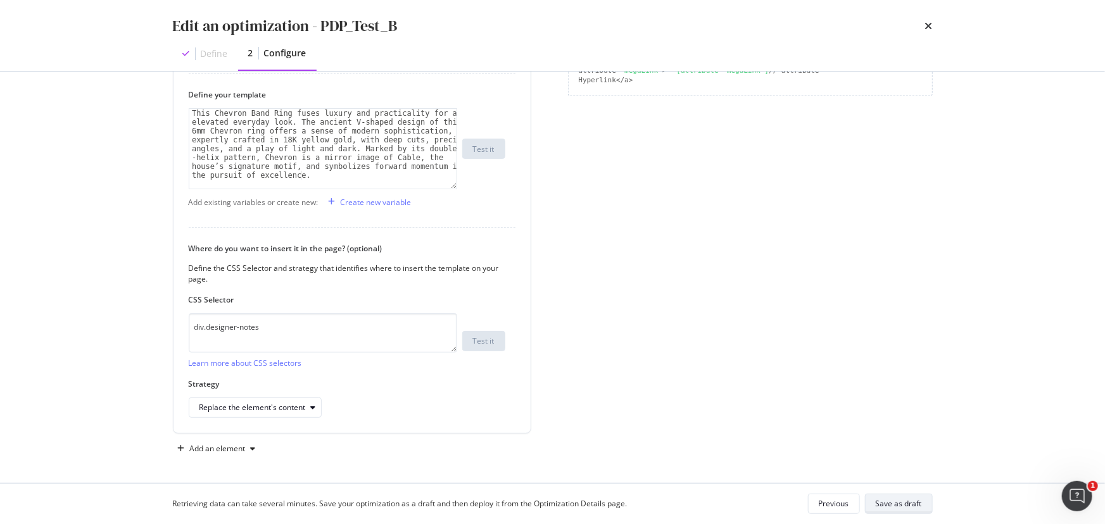
click at [883, 498] on div "Save as draft" at bounding box center [899, 504] width 46 height 18
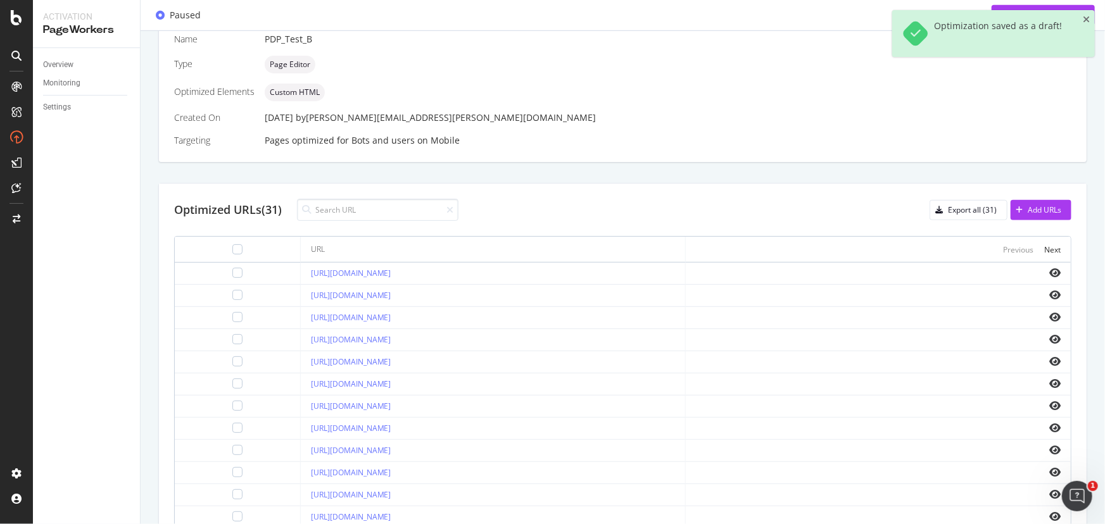
scroll to position [367, 0]
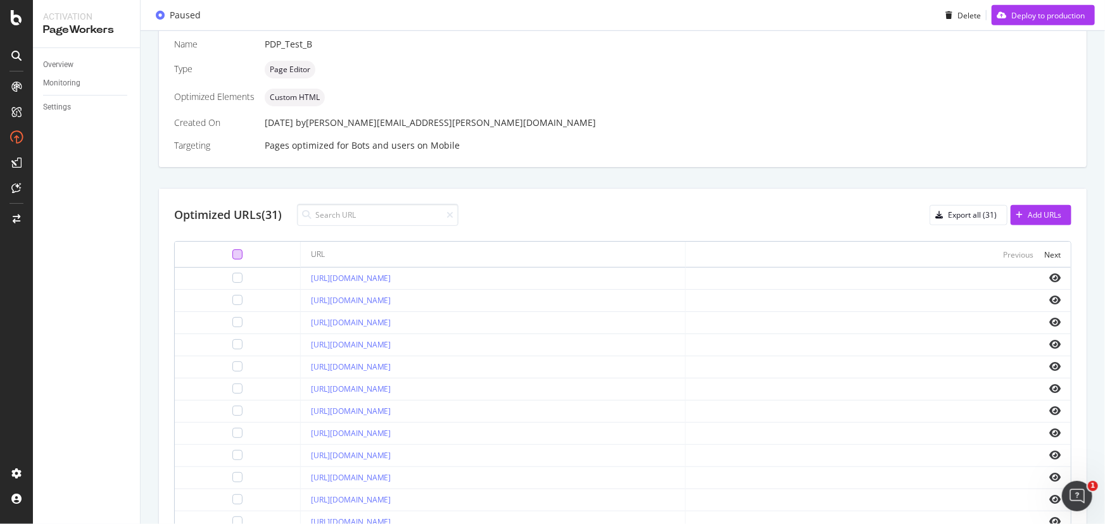
click at [232, 253] on div at bounding box center [237, 254] width 10 height 10
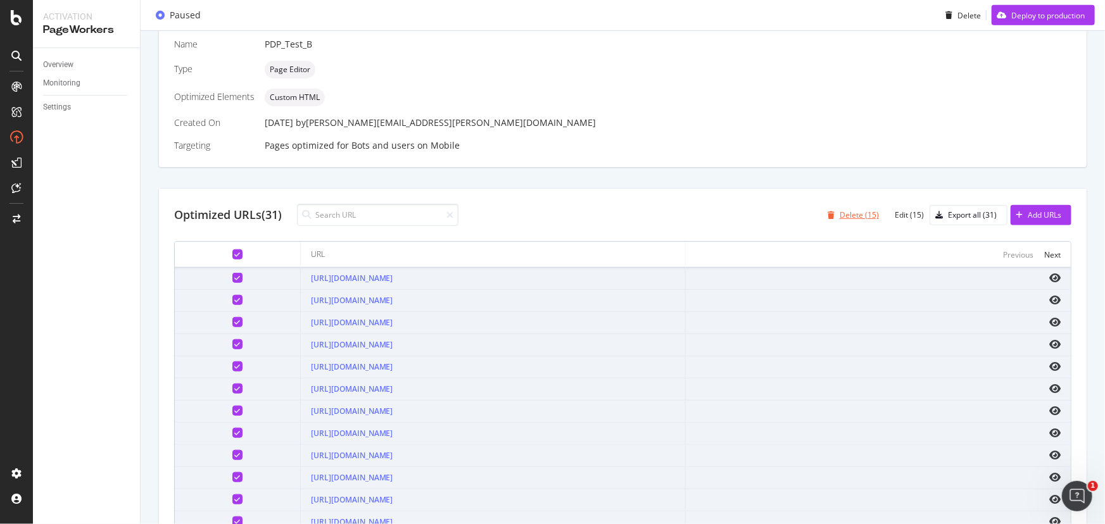
click at [860, 216] on div "Delete (15)" at bounding box center [858, 215] width 39 height 11
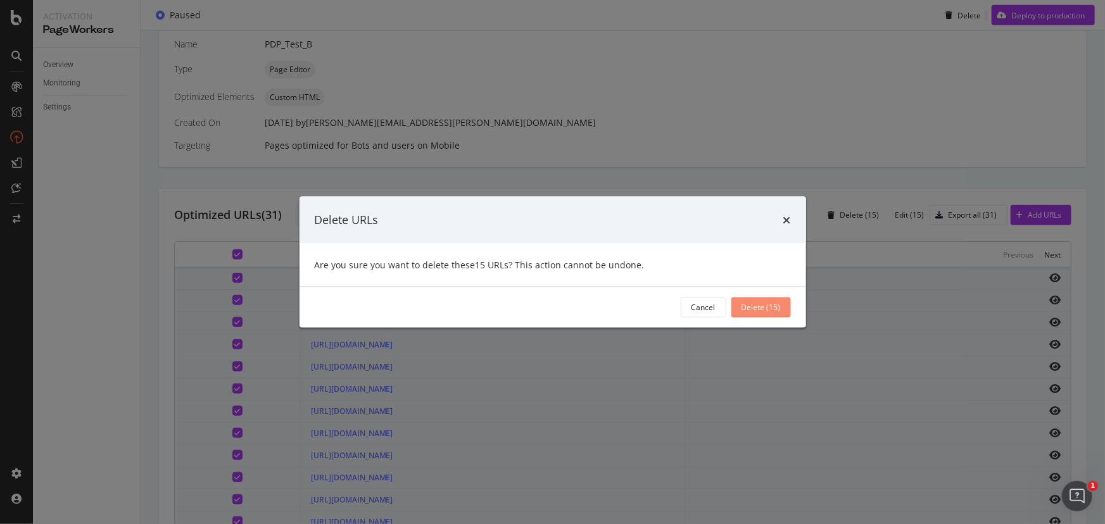
click at [774, 306] on div "Delete (15)" at bounding box center [760, 307] width 39 height 11
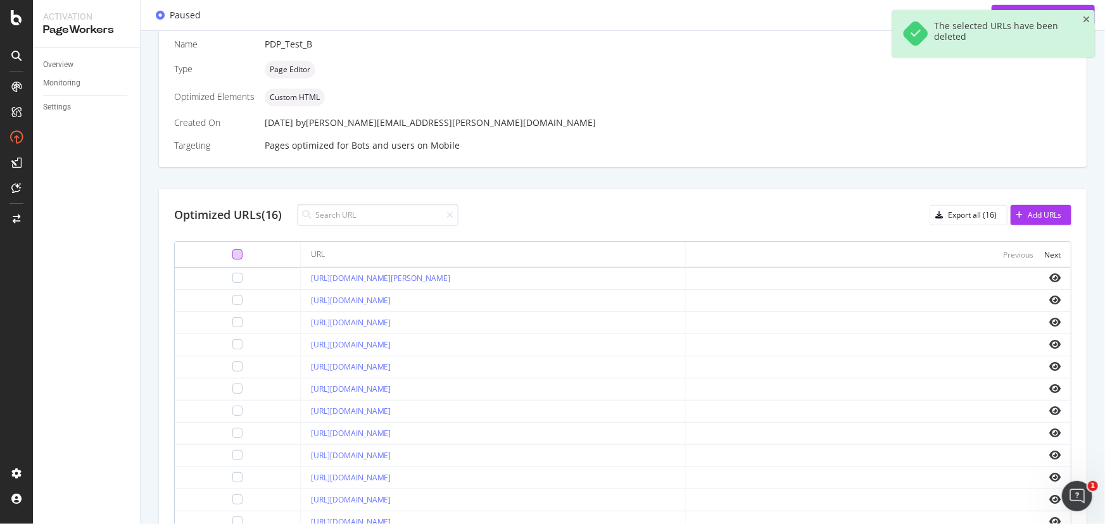
click at [232, 253] on div at bounding box center [237, 254] width 10 height 10
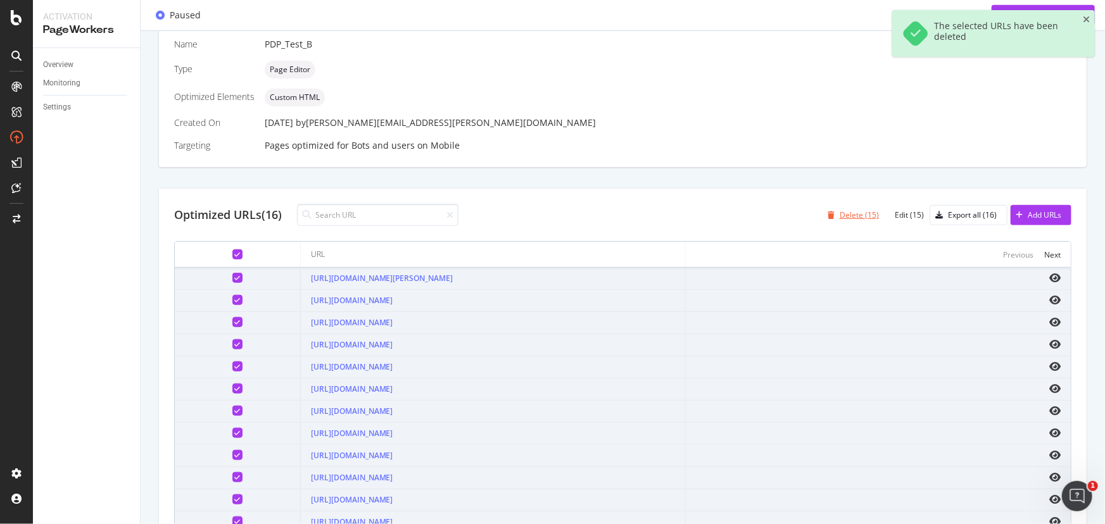
click at [857, 217] on div "Delete (15)" at bounding box center [858, 215] width 39 height 11
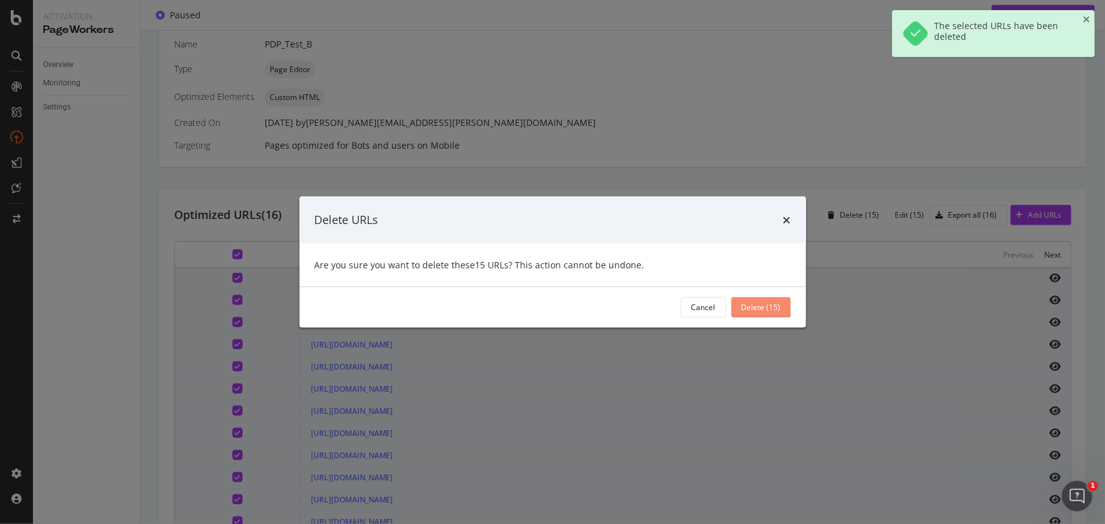
click at [770, 299] on div "Delete (15)" at bounding box center [760, 307] width 39 height 19
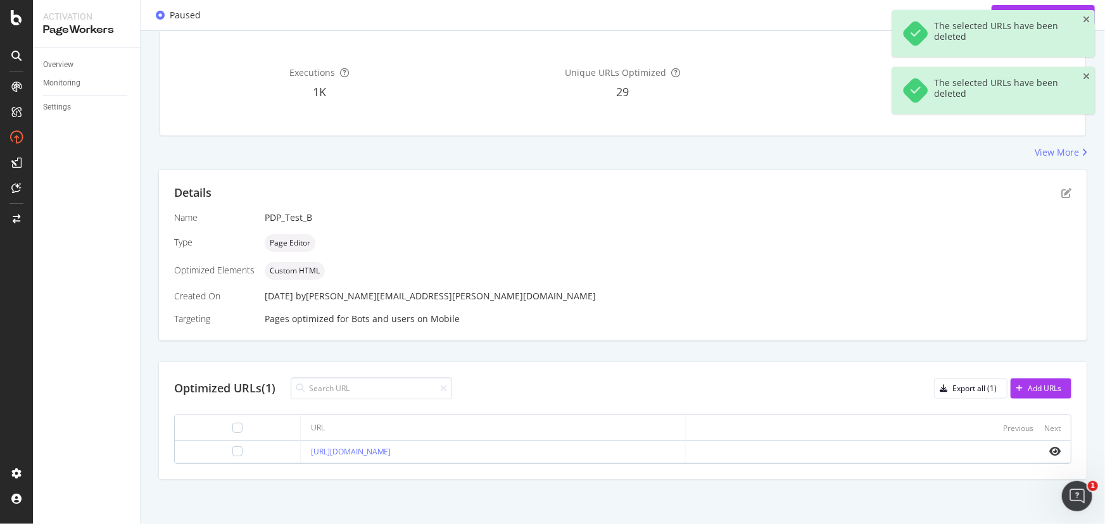
scroll to position [192, 0]
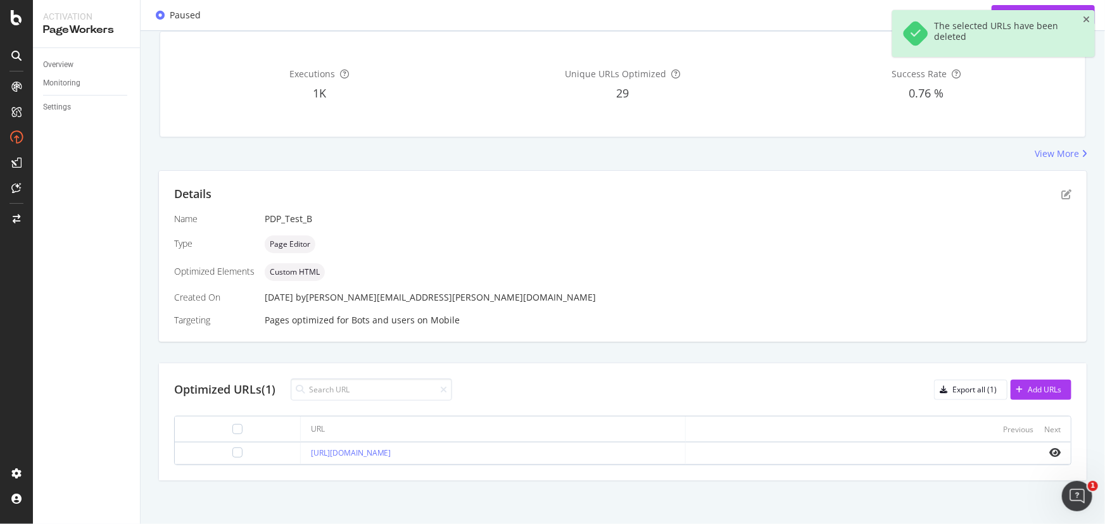
click at [219, 446] on td at bounding box center [238, 454] width 126 height 22
click at [232, 451] on div at bounding box center [237, 453] width 10 height 10
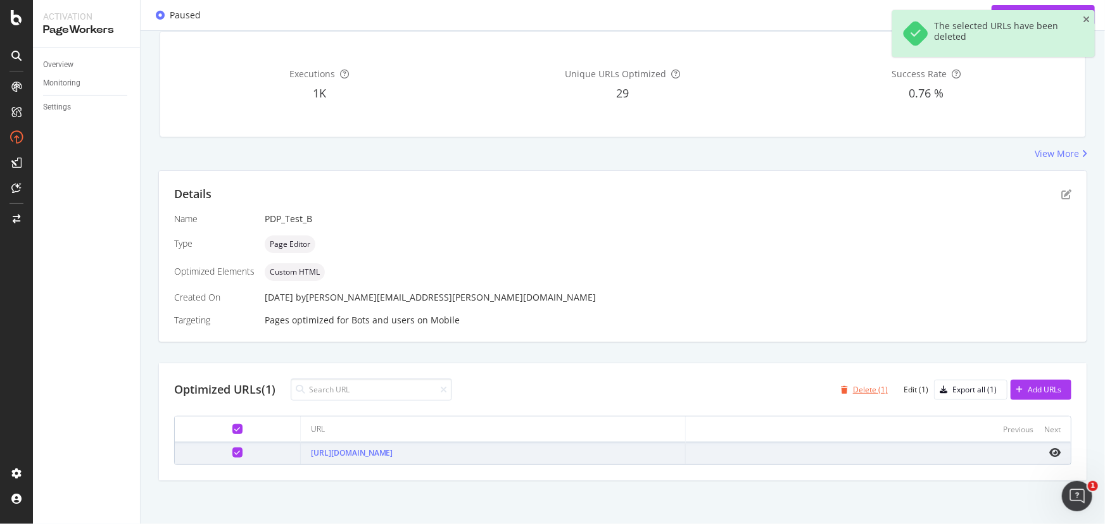
click at [860, 394] on div "Delete (1)" at bounding box center [870, 389] width 35 height 11
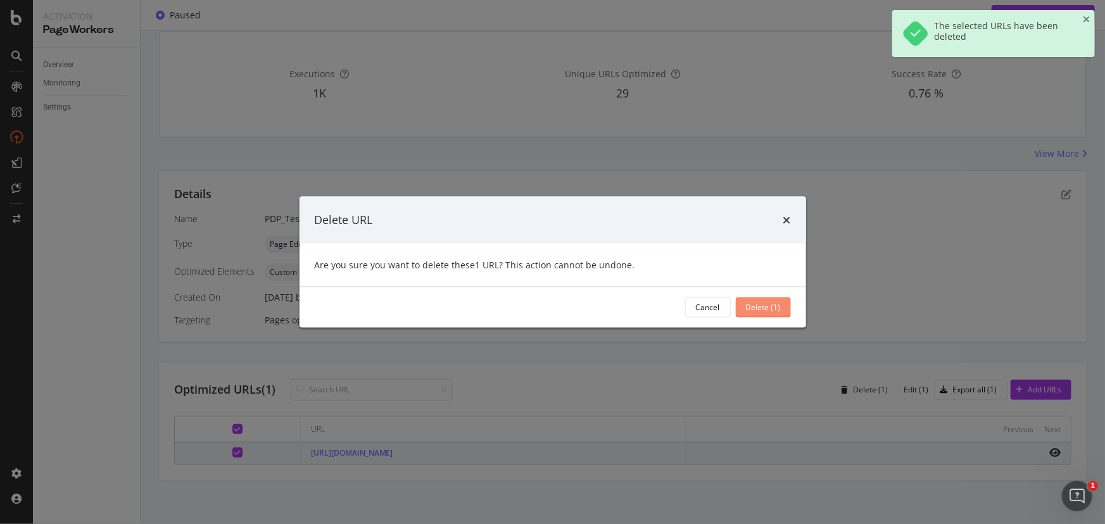
click at [785, 307] on button "Delete (1)" at bounding box center [763, 307] width 55 height 20
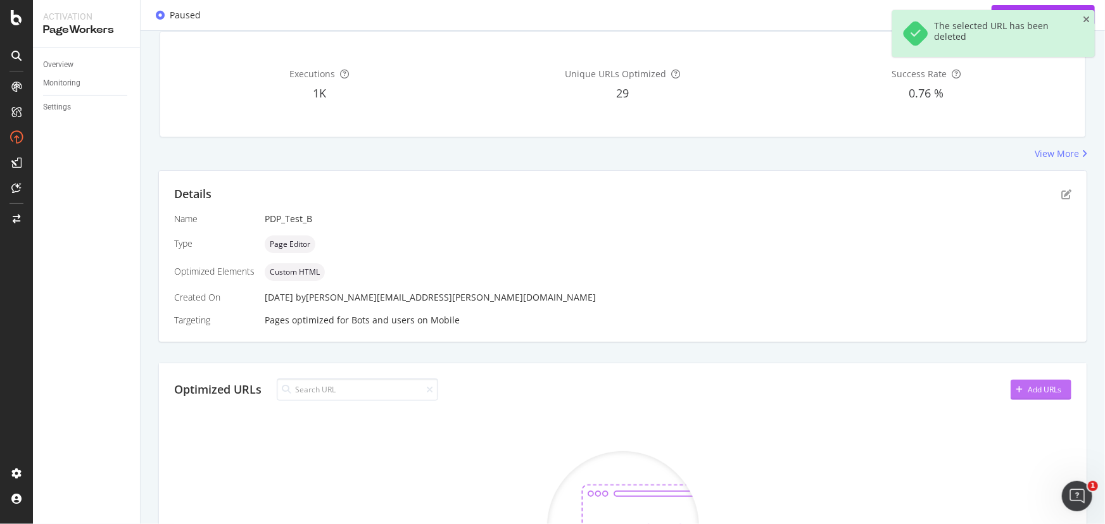
click at [1039, 393] on div "Add URLs" at bounding box center [1044, 389] width 34 height 11
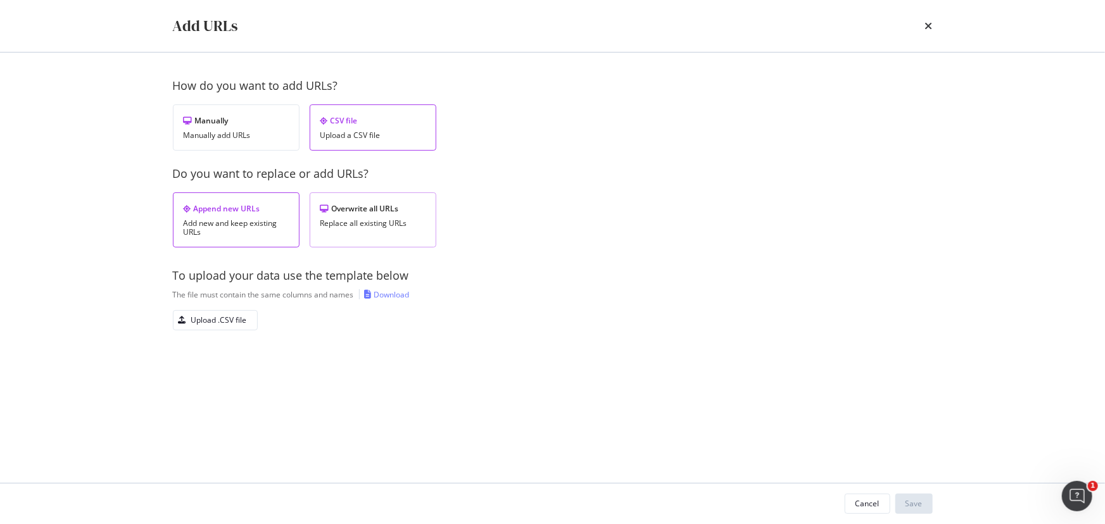
click at [380, 219] on div "Replace all existing URLs" at bounding box center [372, 223] width 105 height 9
click at [244, 316] on div "Upload .CSV file" at bounding box center [219, 320] width 56 height 11
click at [916, 496] on div "Save" at bounding box center [913, 503] width 17 height 19
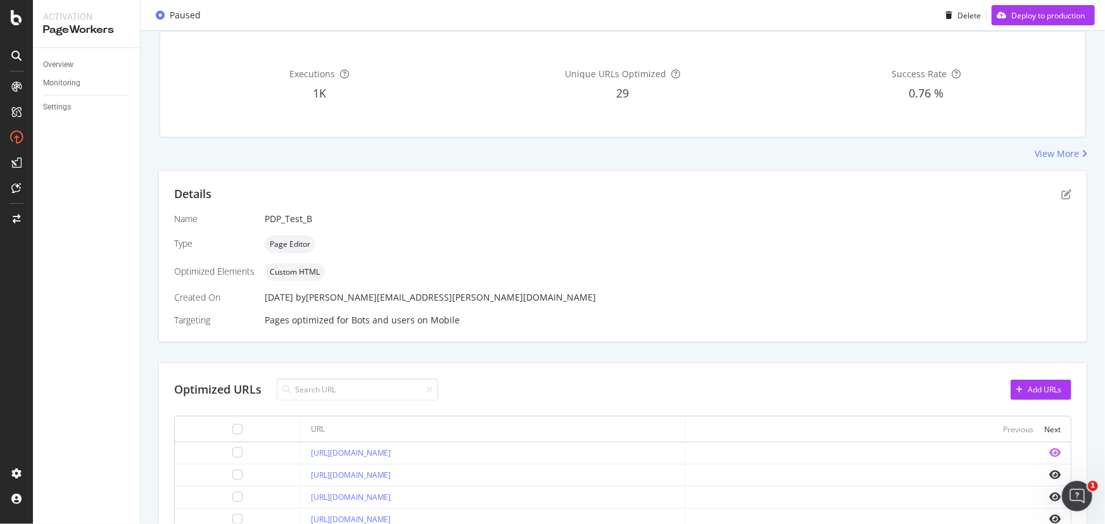
click at [1049, 451] on icon "eye" at bounding box center [1054, 453] width 11 height 10
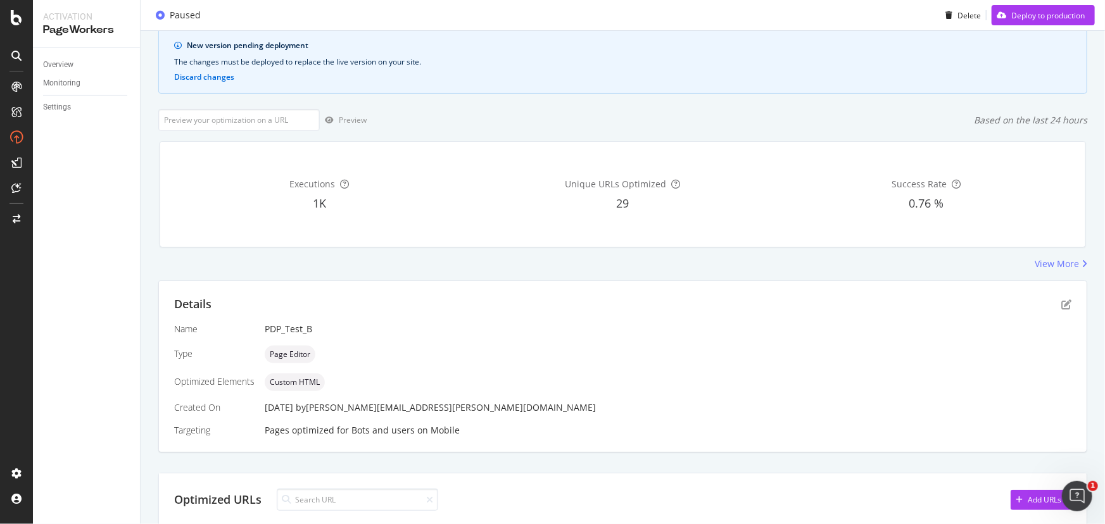
scroll to position [0, 0]
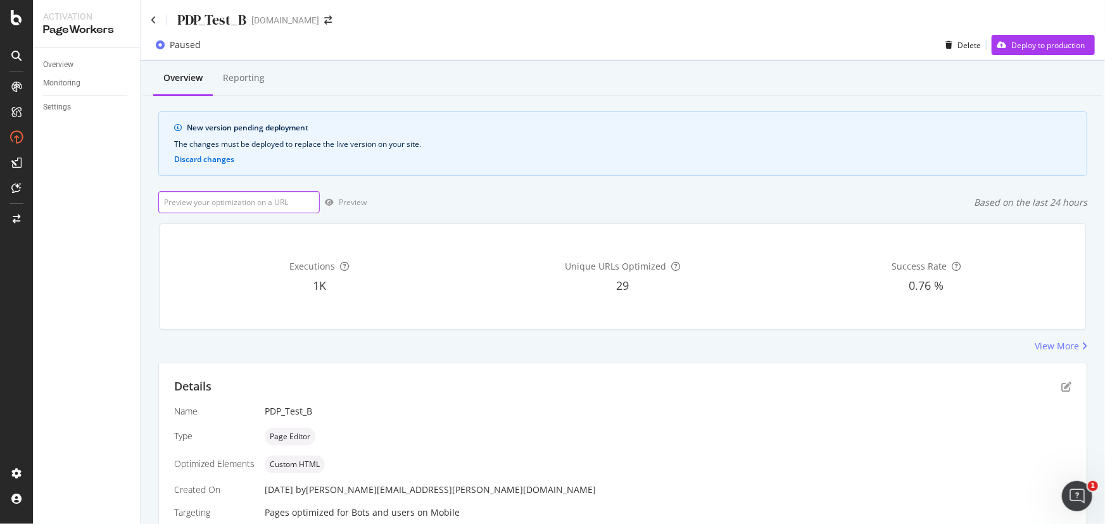
click at [215, 210] on input "url" at bounding box center [238, 202] width 161 height 22
paste input "[URL][DOMAIN_NAME]"
type input "[URL][DOMAIN_NAME]"
click at [341, 202] on div "Preview" at bounding box center [353, 202] width 28 height 11
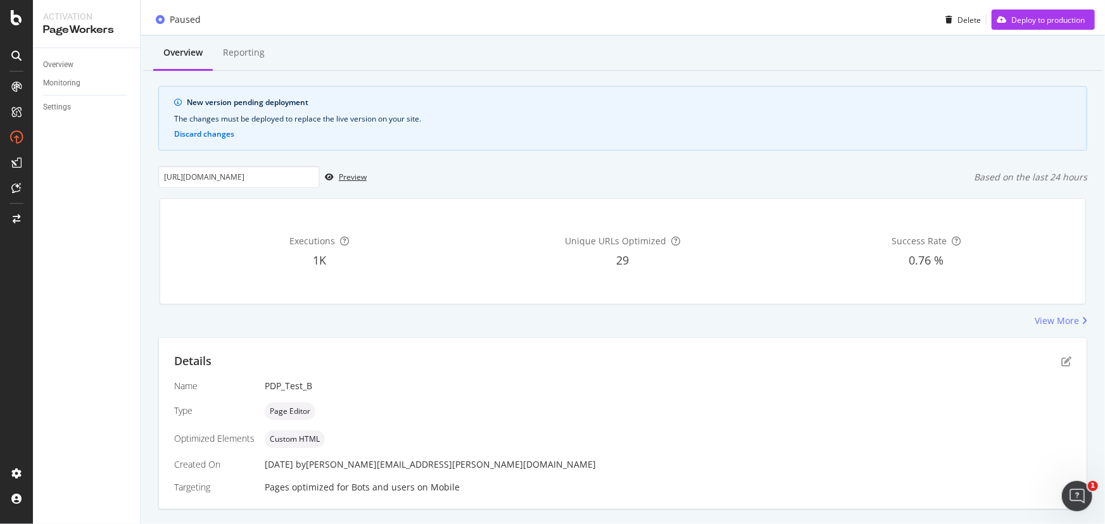
scroll to position [0, 0]
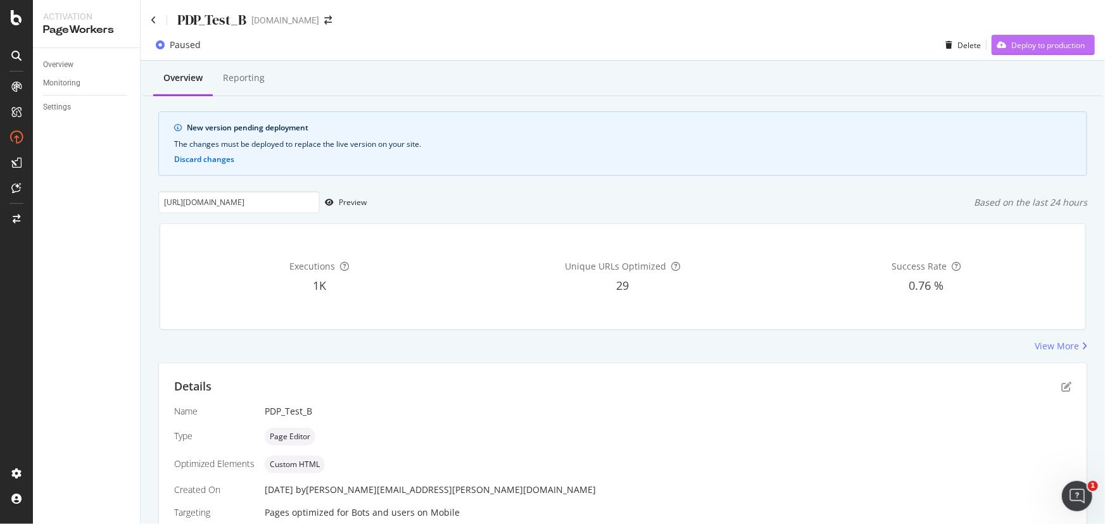
click at [1055, 37] on div "Deploy to production" at bounding box center [1037, 44] width 93 height 19
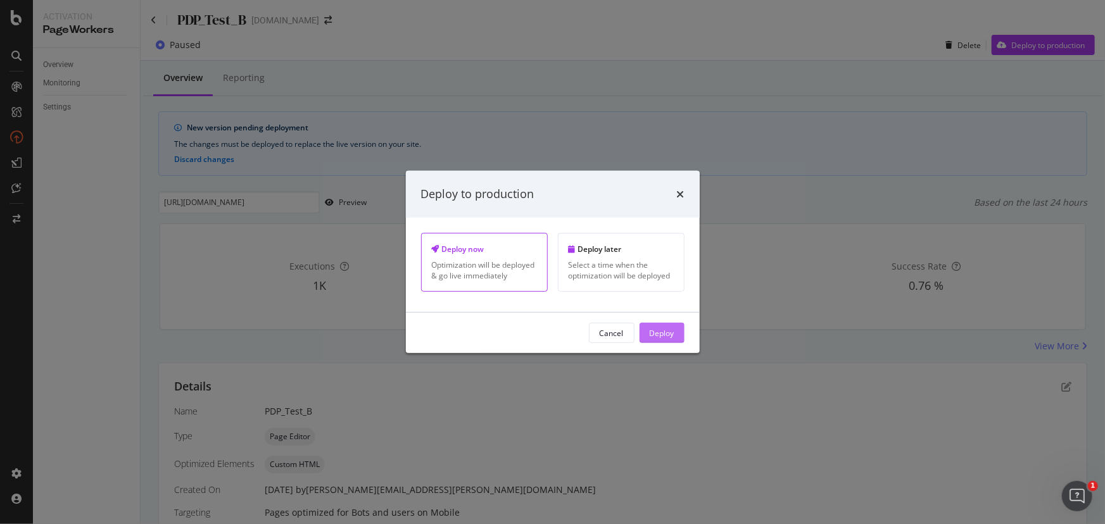
click at [655, 330] on div "Deploy" at bounding box center [662, 332] width 25 height 11
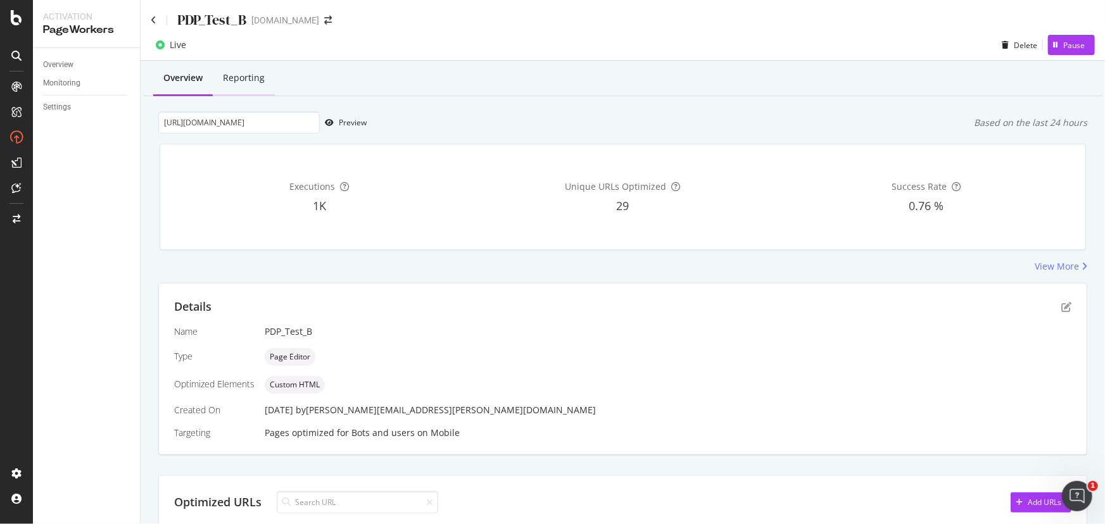
click at [230, 74] on div "Reporting" at bounding box center [244, 78] width 42 height 13
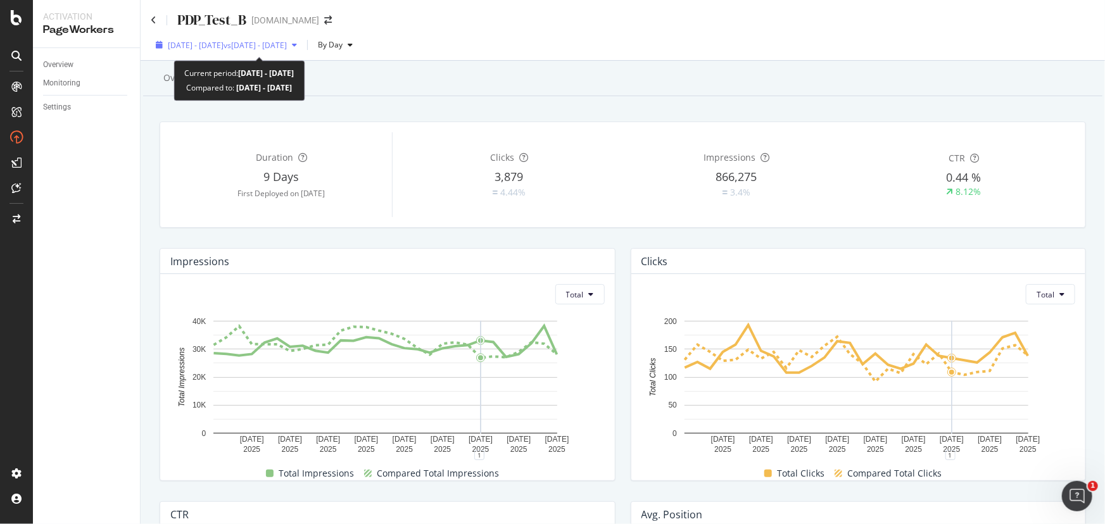
click at [287, 45] on span "vs [DATE] - [DATE]" at bounding box center [254, 45] width 63 height 11
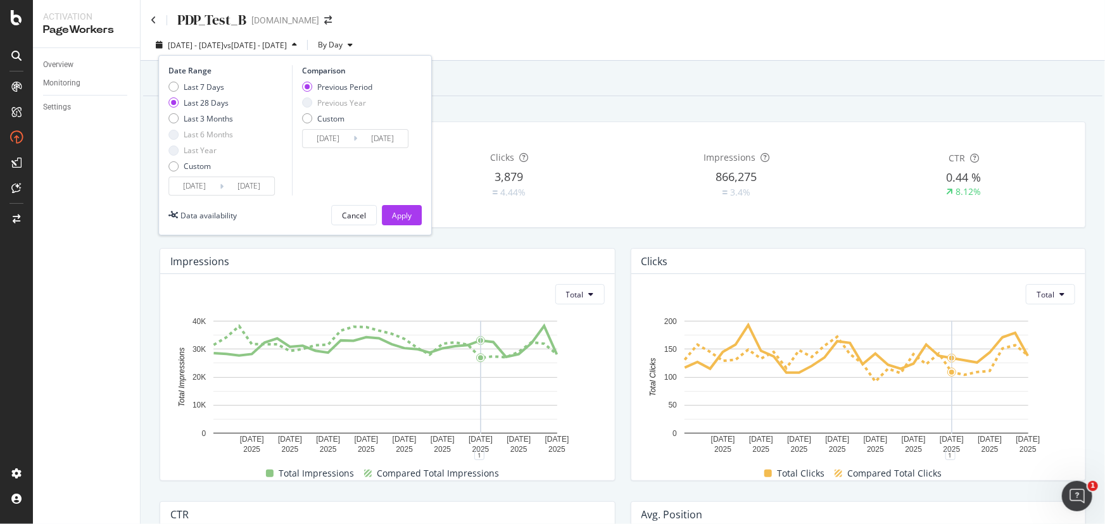
click at [758, 70] on div "Overview Reporting" at bounding box center [622, 79] width 959 height 34
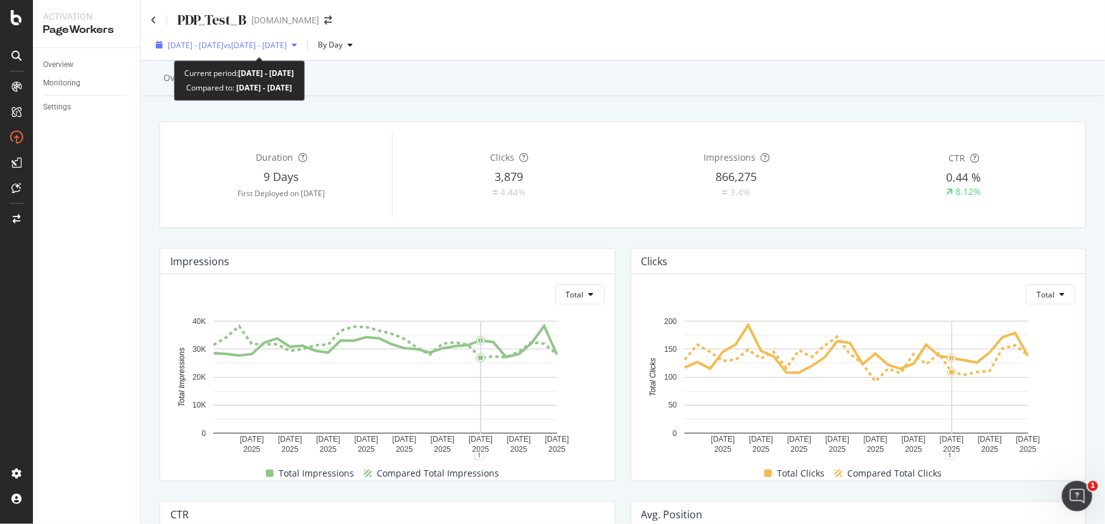
click at [213, 42] on span "[DATE] - [DATE]" at bounding box center [196, 45] width 56 height 11
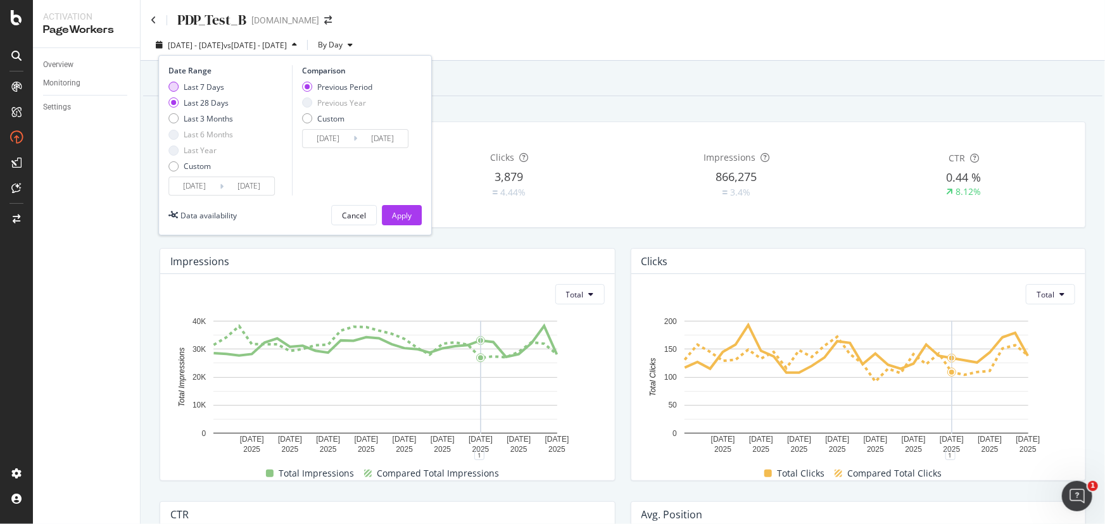
click at [181, 90] on div "Last 7 Days" at bounding box center [200, 87] width 65 height 11
type input "[DATE]"
click at [411, 209] on button "Apply" at bounding box center [402, 215] width 40 height 20
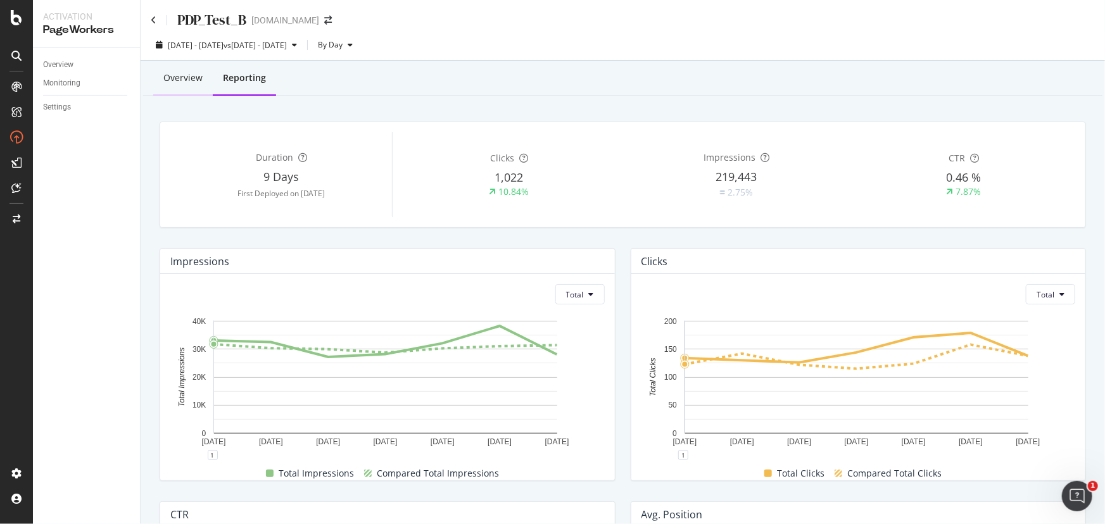
click at [180, 82] on div "Overview" at bounding box center [182, 78] width 39 height 13
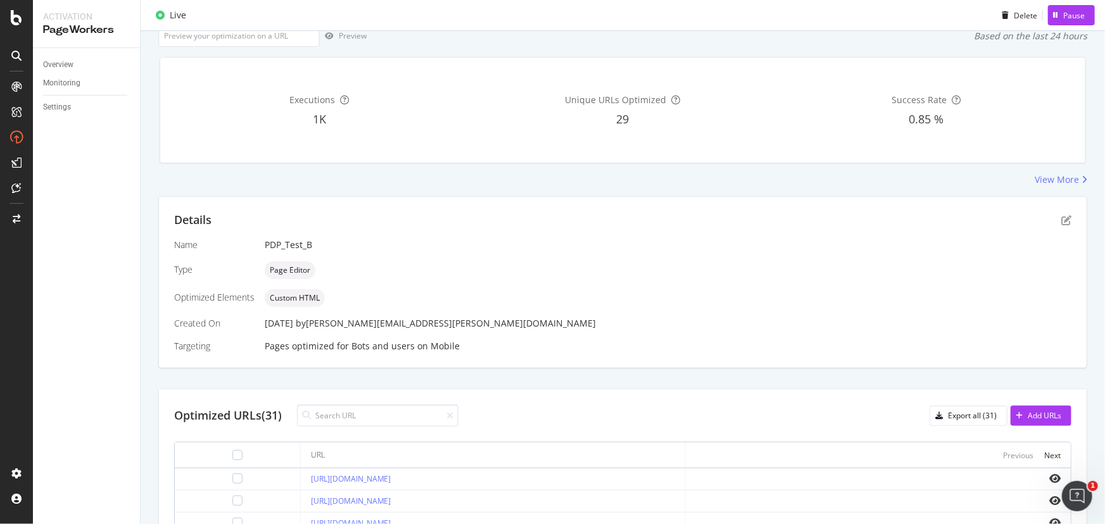
scroll to position [230, 0]
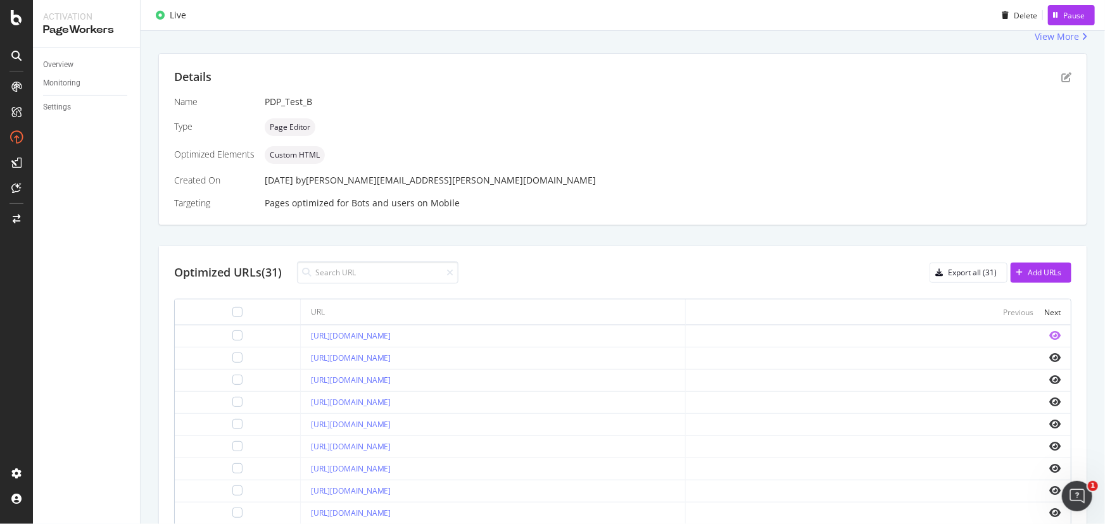
click at [1050, 332] on icon "eye" at bounding box center [1054, 335] width 11 height 10
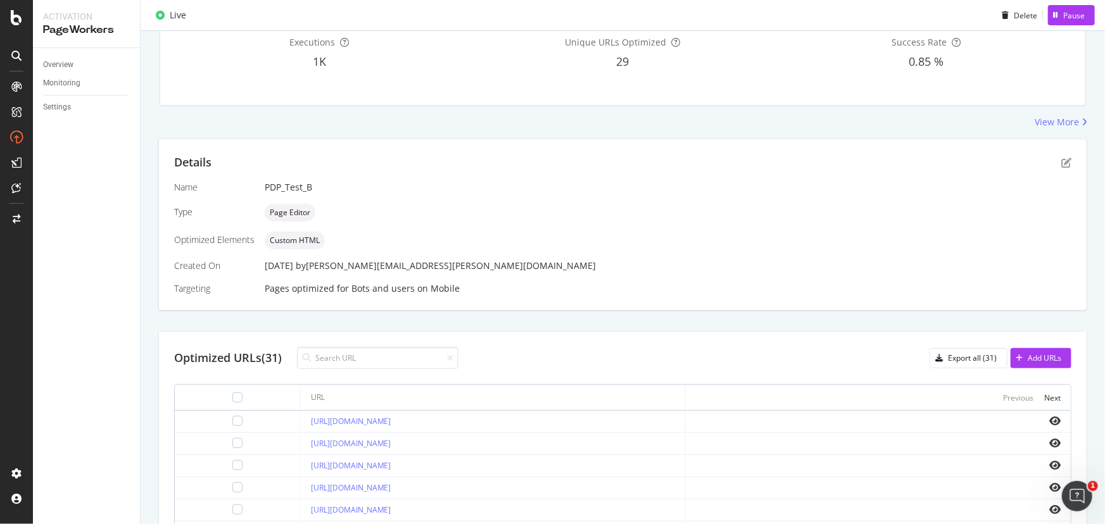
scroll to position [0, 0]
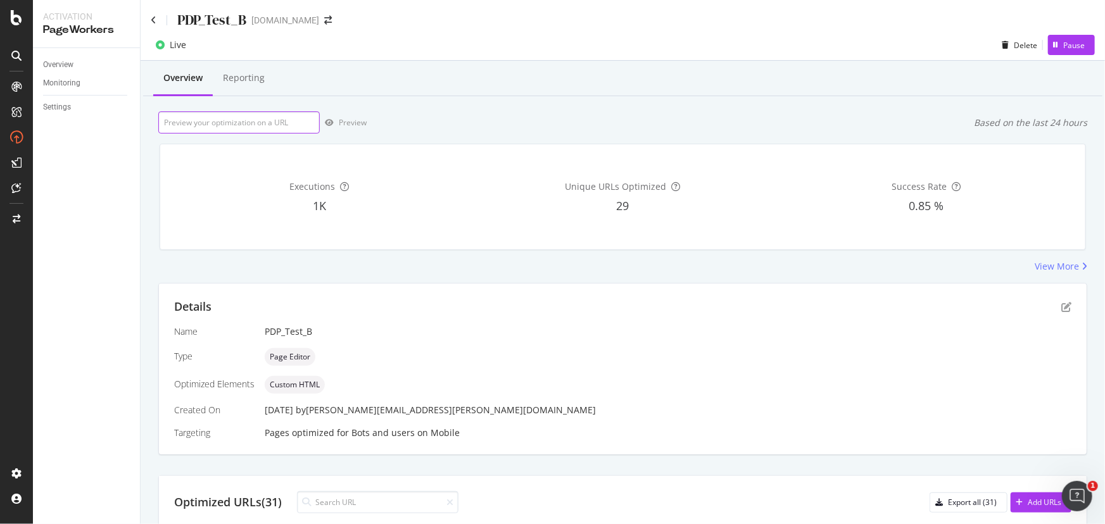
click at [275, 122] on input "url" at bounding box center [238, 122] width 161 height 22
paste input "https://www.davidyurman.com/gifts/for-children/cable-collectibles-teen-teardrop…"
type input "[URL][DOMAIN_NAME]"
click at [349, 118] on div "Preview" at bounding box center [353, 122] width 28 height 11
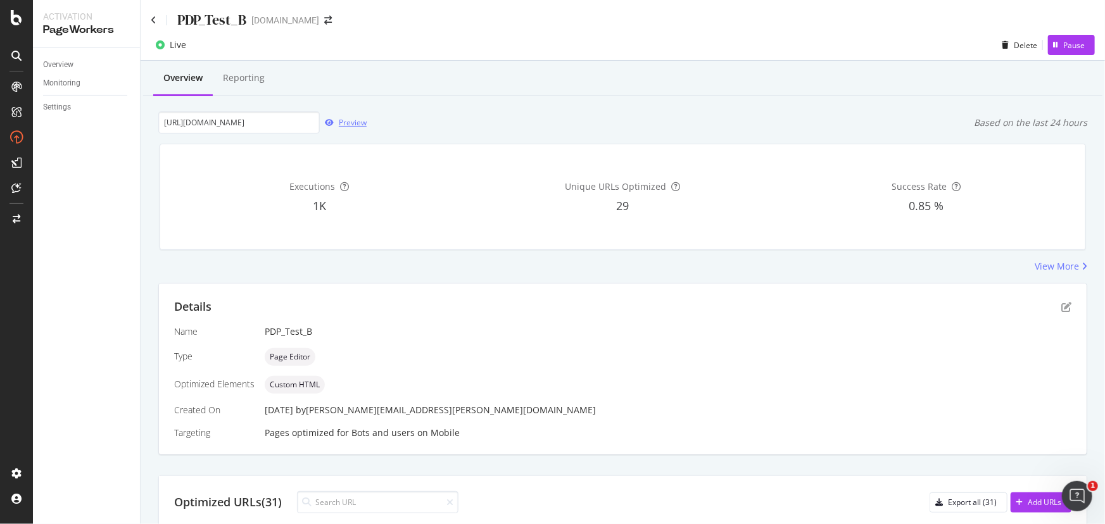
scroll to position [0, 0]
click at [154, 19] on icon at bounding box center [154, 20] width 6 height 9
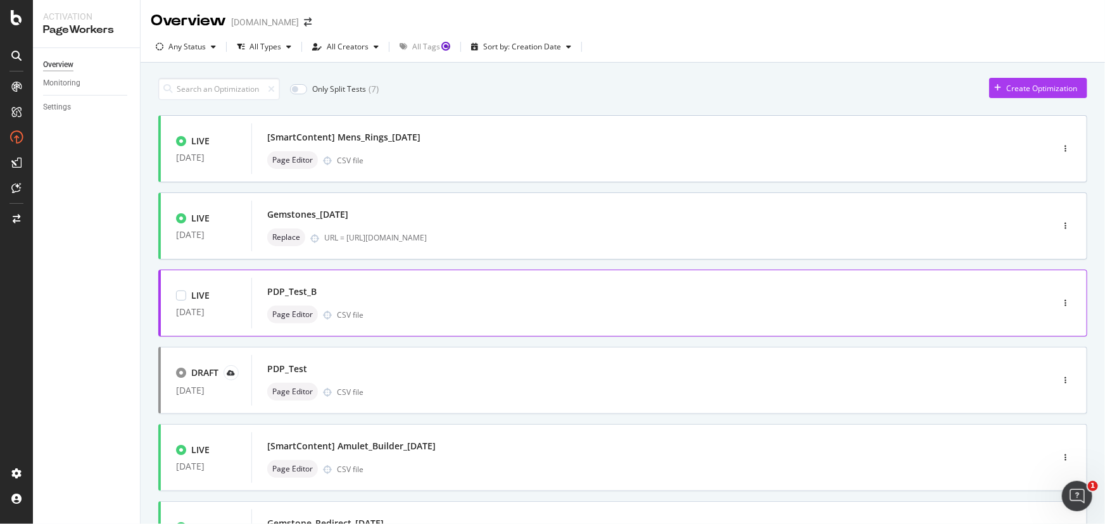
click at [604, 330] on div "LIVE [DATE] PDP_Test_B Page Editor CSV file" at bounding box center [622, 303] width 929 height 67
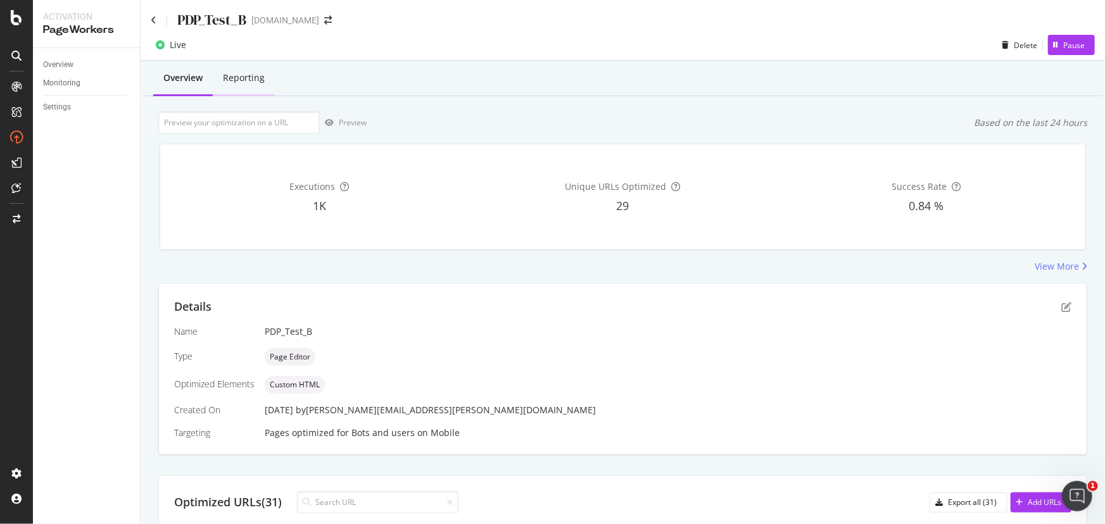
click at [230, 82] on div "Reporting" at bounding box center [244, 78] width 42 height 13
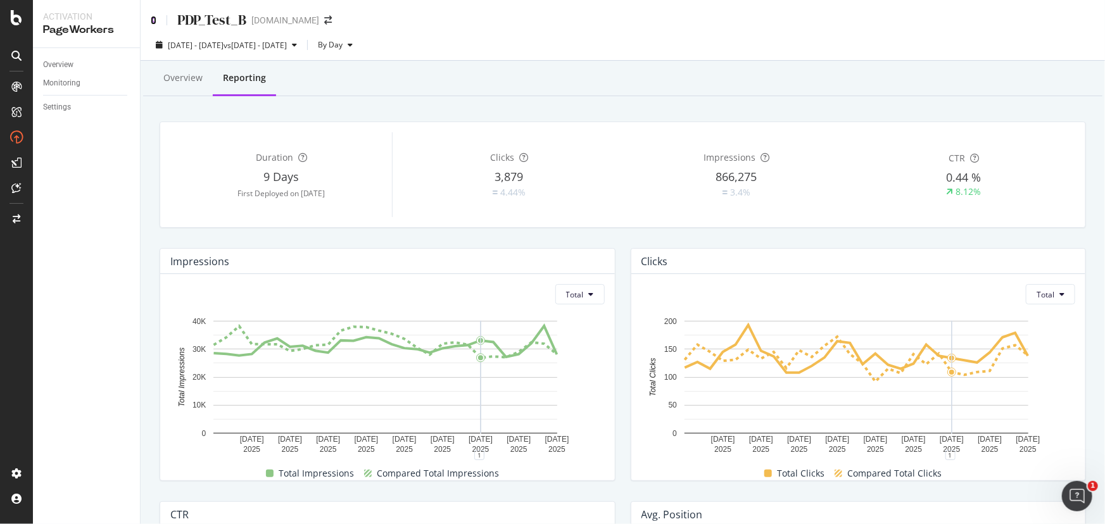
click at [151, 18] on icon at bounding box center [154, 20] width 6 height 9
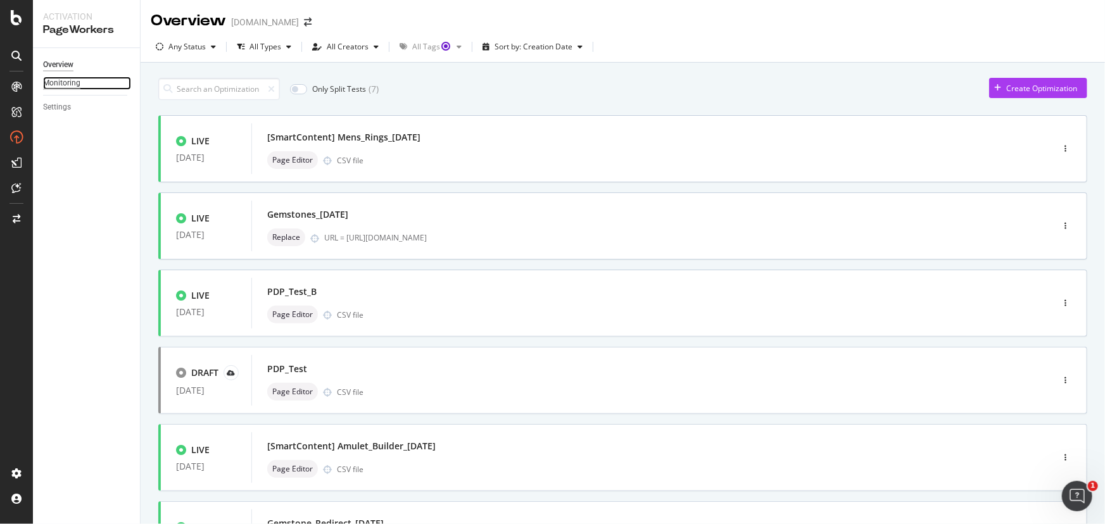
click at [69, 82] on div "Monitoring" at bounding box center [61, 83] width 37 height 13
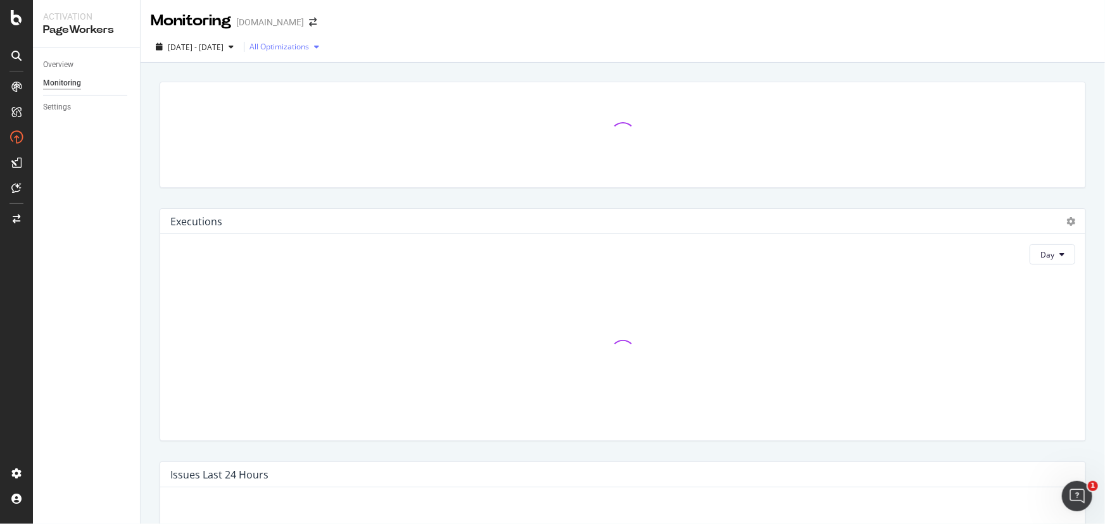
click at [309, 45] on div "All Optimizations" at bounding box center [279, 47] width 60 height 8
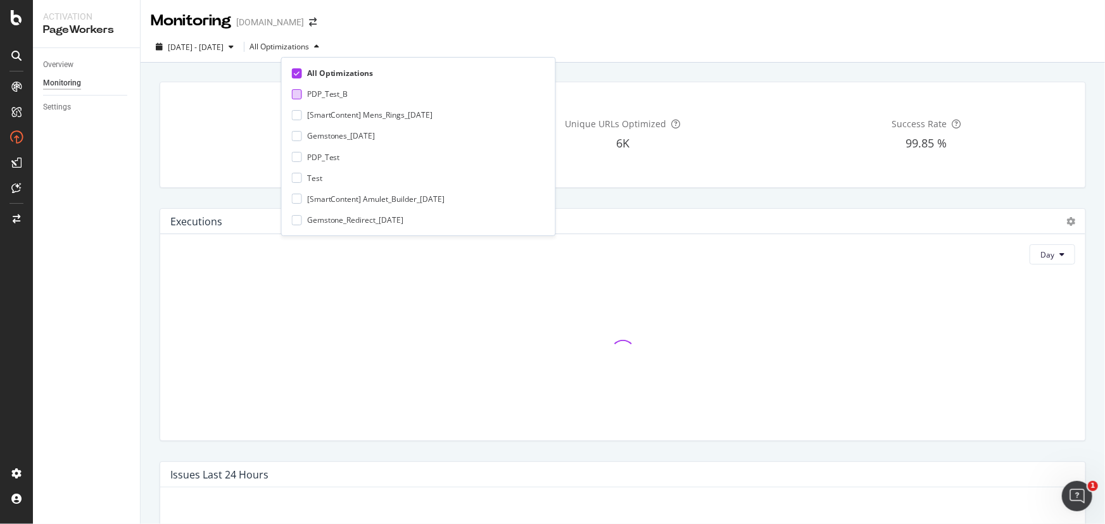
click at [301, 93] on div at bounding box center [297, 94] width 10 height 10
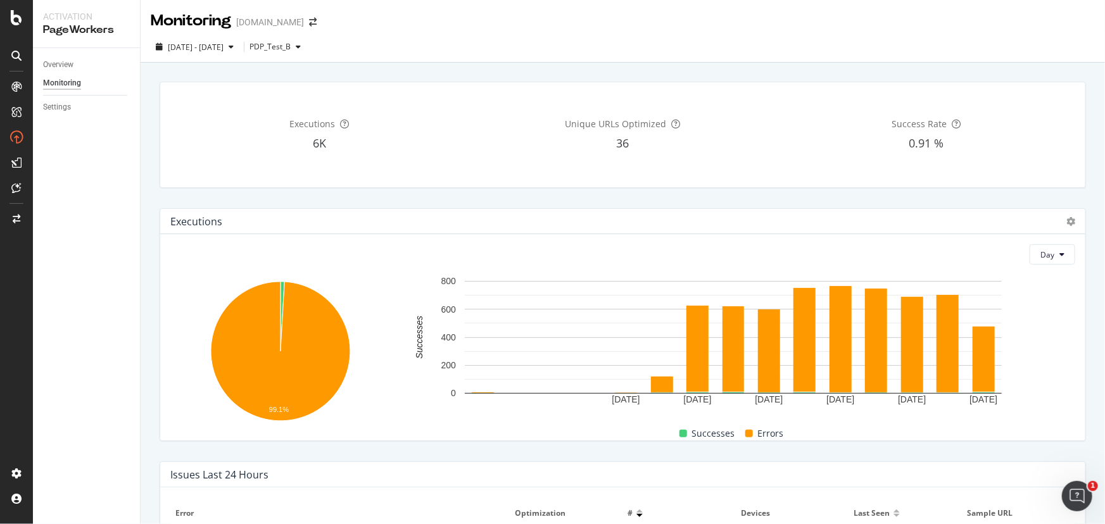
click at [748, 28] on div "Monitoring davidyurman.com" at bounding box center [623, 16] width 964 height 32
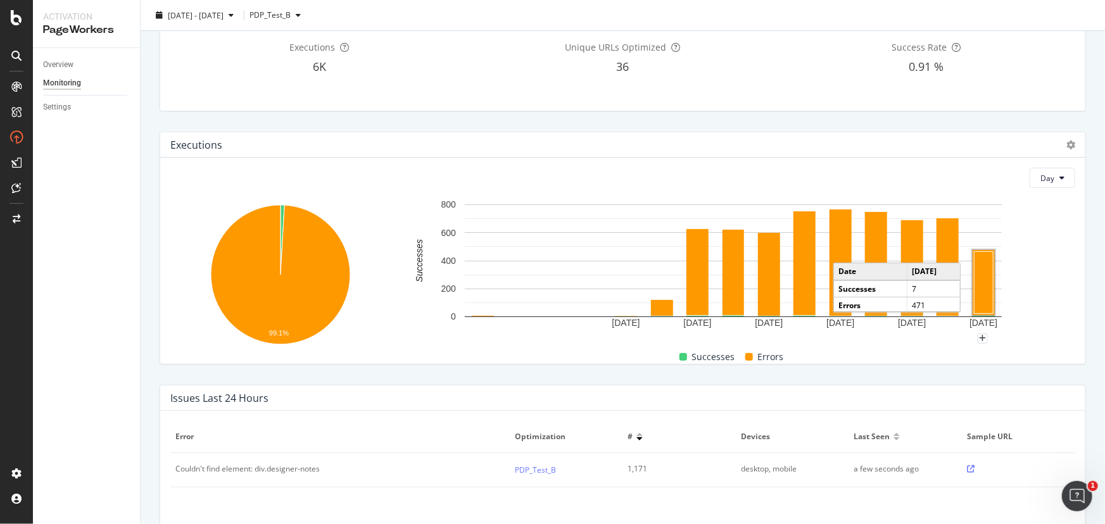
scroll to position [172, 0]
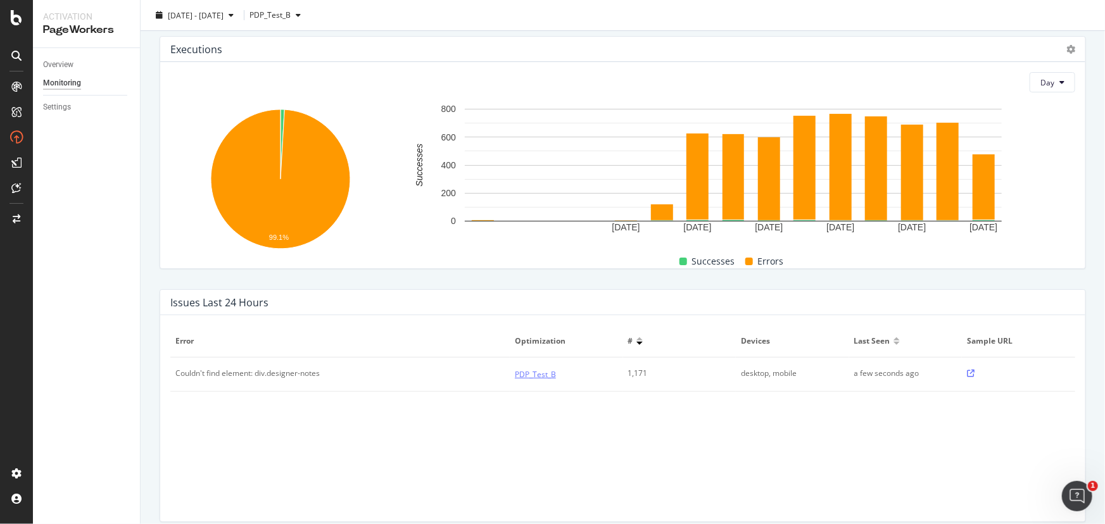
click at [550, 377] on link "PDP_Test_B" at bounding box center [535, 374] width 41 height 13
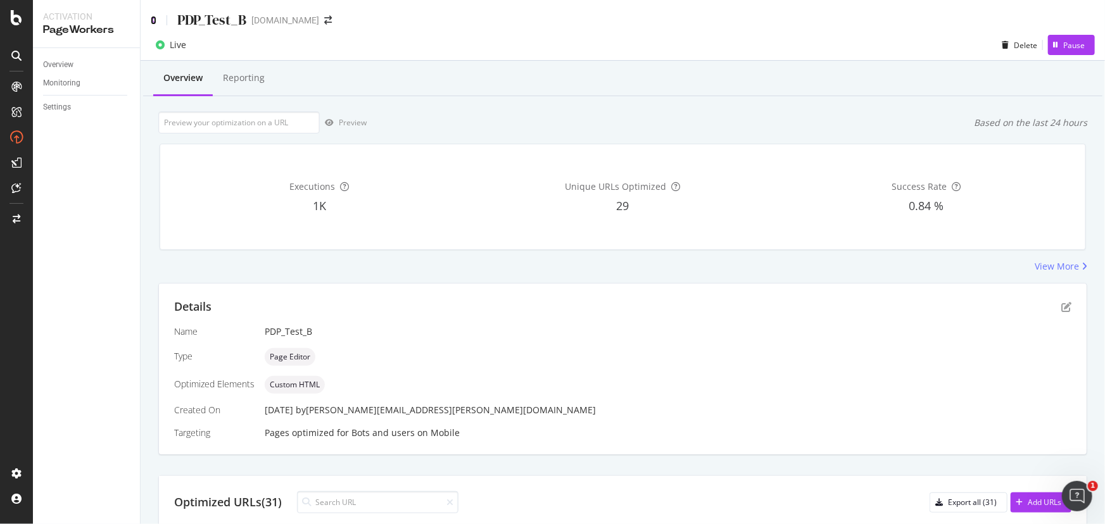
click at [153, 16] on icon at bounding box center [154, 20] width 6 height 9
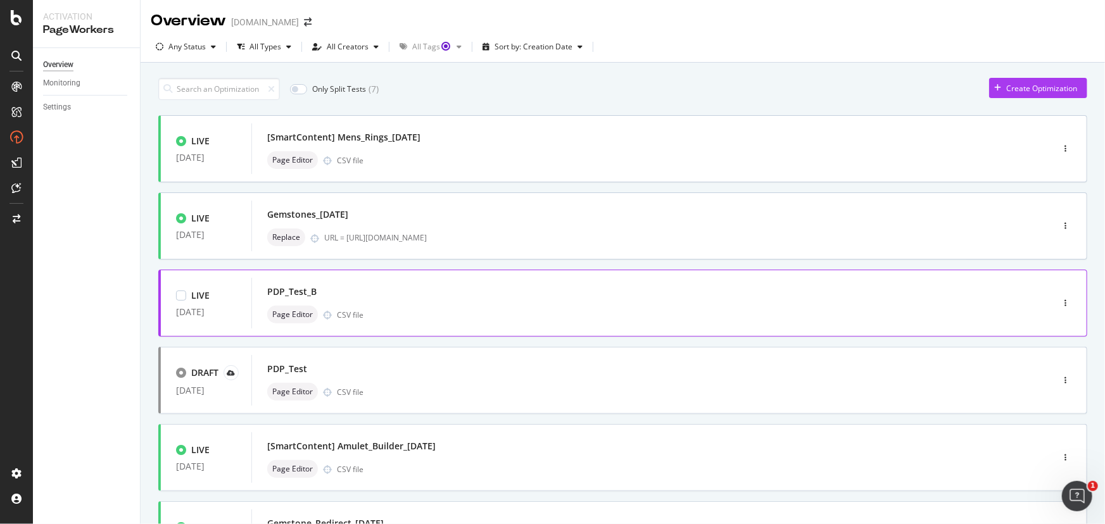
click at [462, 322] on div "Page Editor CSV file" at bounding box center [632, 315] width 731 height 18
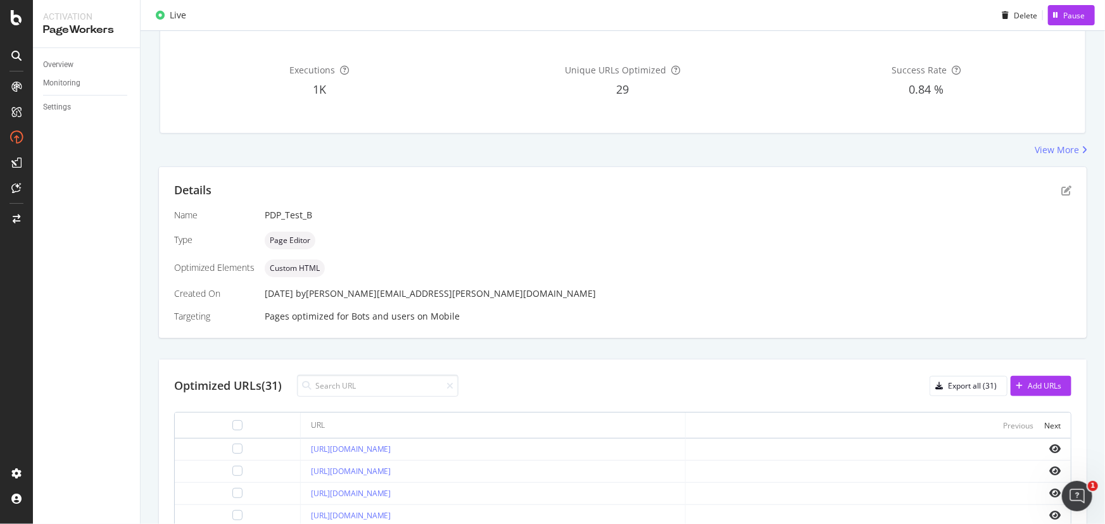
scroll to position [57, 0]
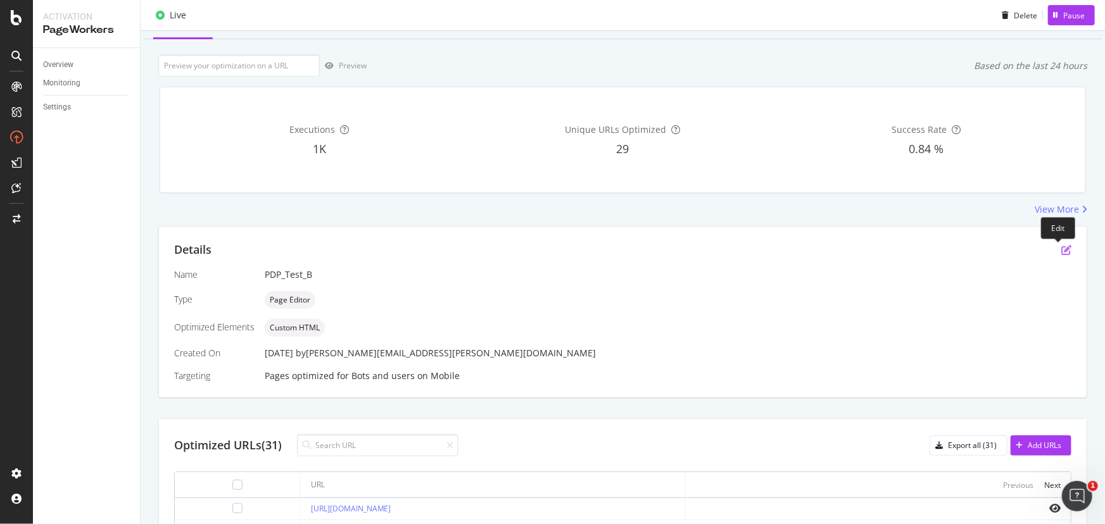
click at [1061, 248] on icon "pen-to-square" at bounding box center [1066, 250] width 10 height 10
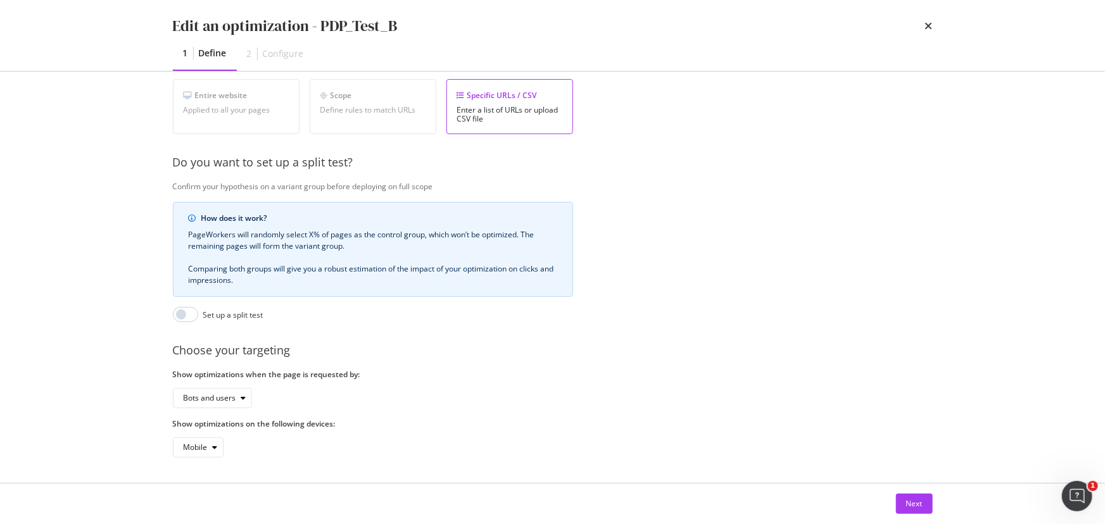
scroll to position [245, 0]
click at [177, 308] on input "modal" at bounding box center [185, 314] width 25 height 15
checkbox input "true"
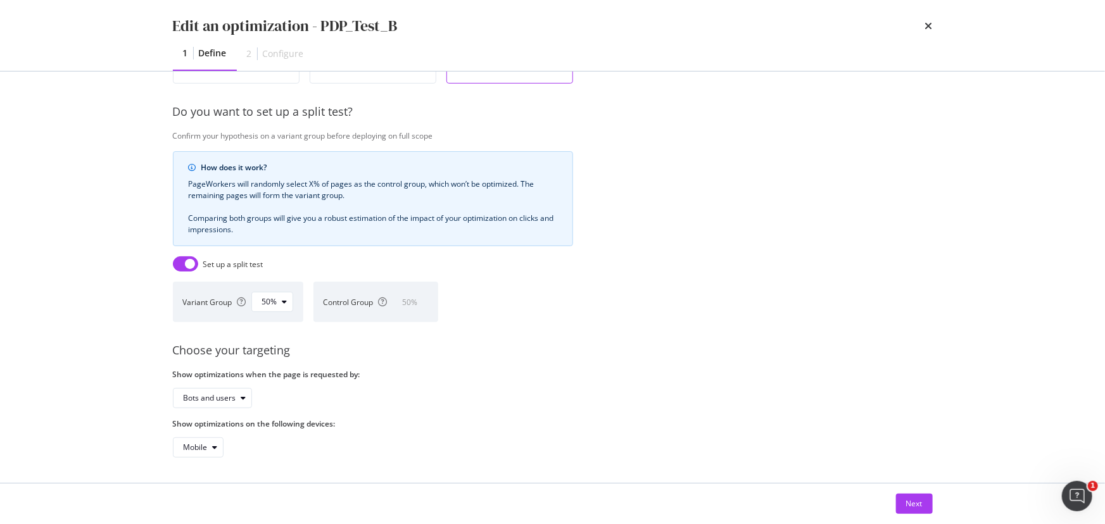
scroll to position [296, 0]
click at [925, 23] on icon "times" at bounding box center [929, 26] width 8 height 10
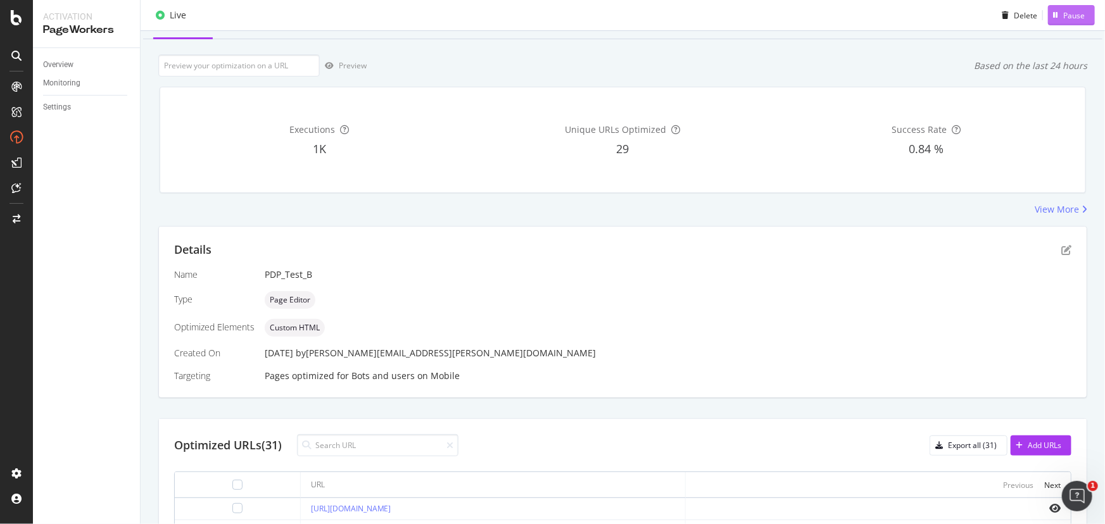
click at [1076, 15] on button "Pause" at bounding box center [1071, 15] width 47 height 20
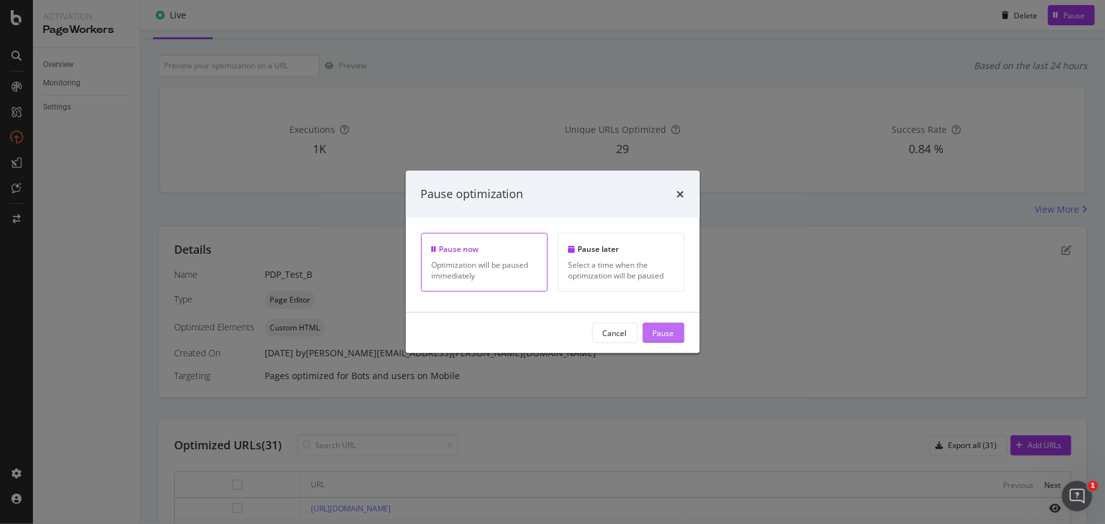
click at [667, 332] on div "Pause" at bounding box center [664, 332] width 22 height 11
